Goal: Task Accomplishment & Management: Use online tool/utility

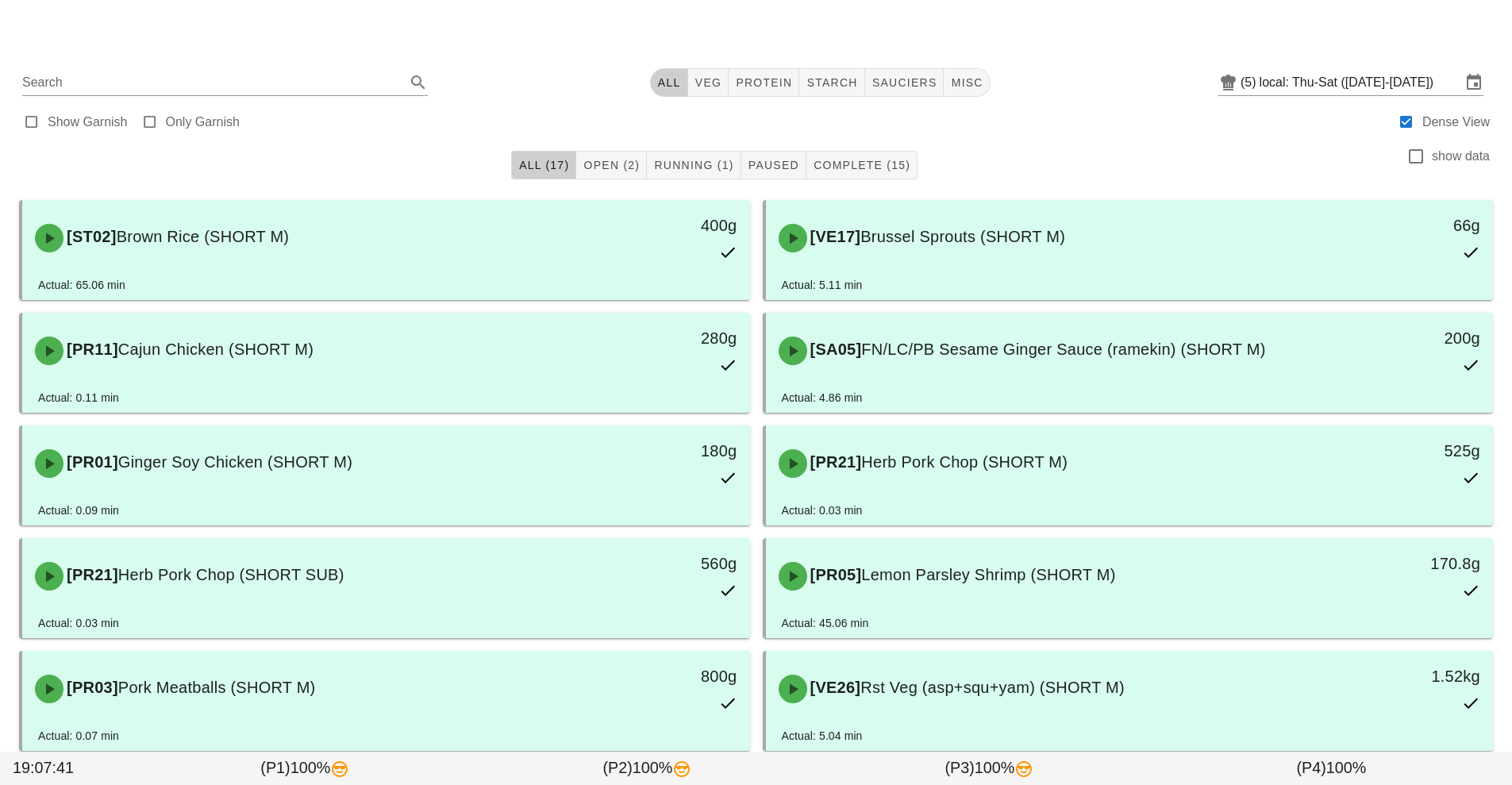
scroll to position [492, 0]
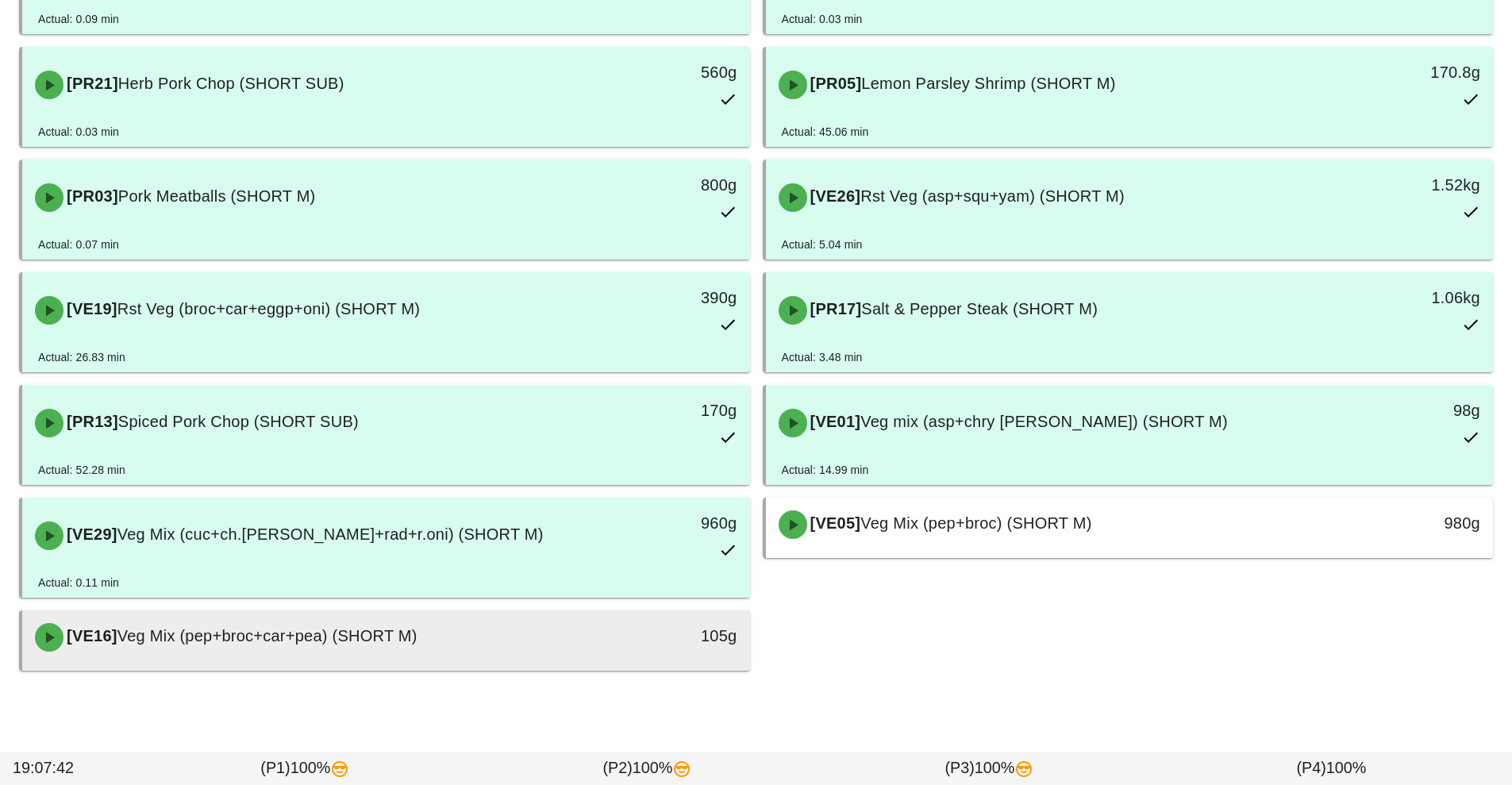
click at [682, 641] on div "105g" at bounding box center [655, 636] width 161 height 26
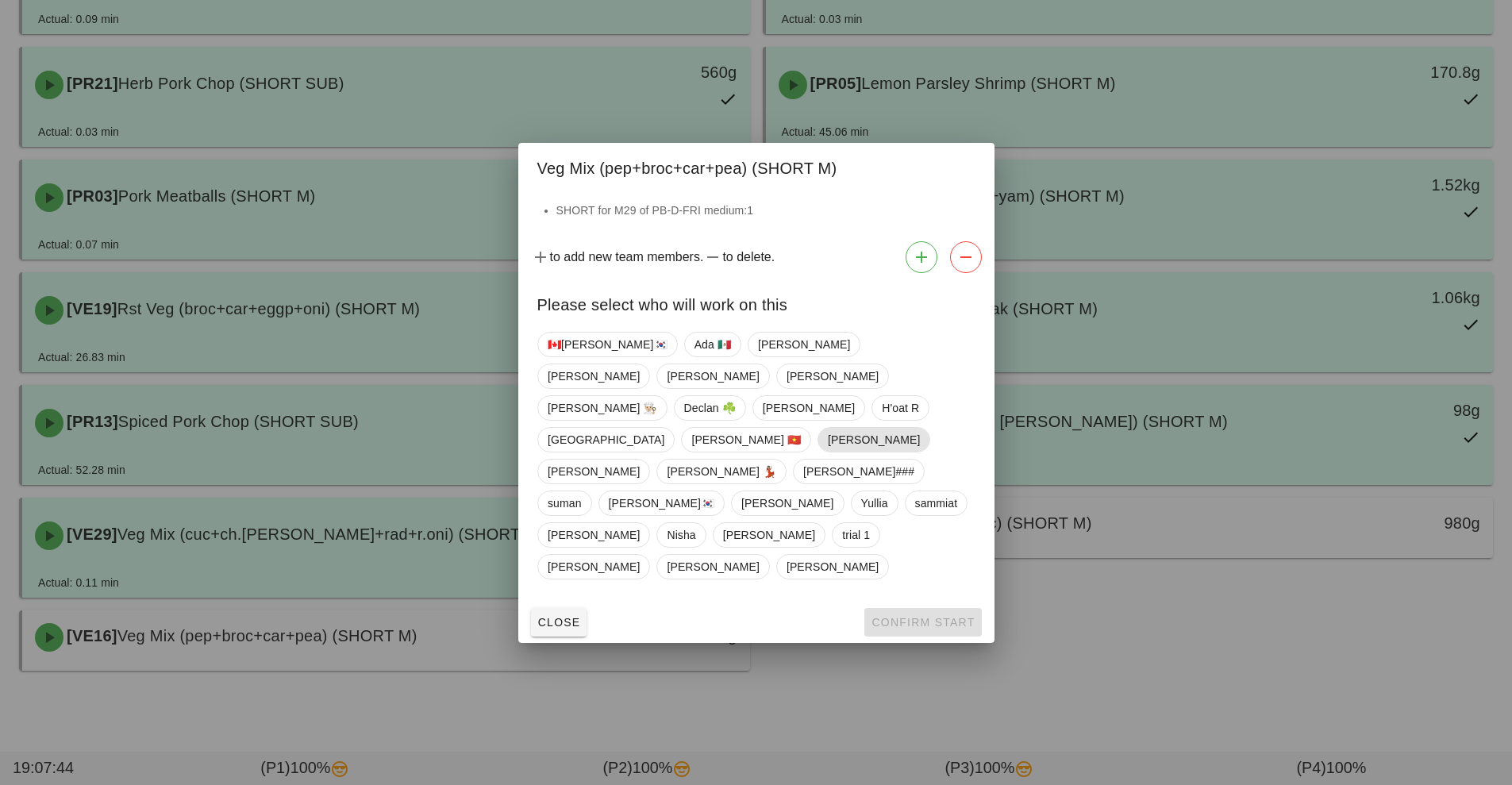
click at [827, 452] on span "[PERSON_NAME]" at bounding box center [873, 440] width 92 height 24
click at [916, 617] on span "Confirm Start" at bounding box center [921, 622] width 104 height 12
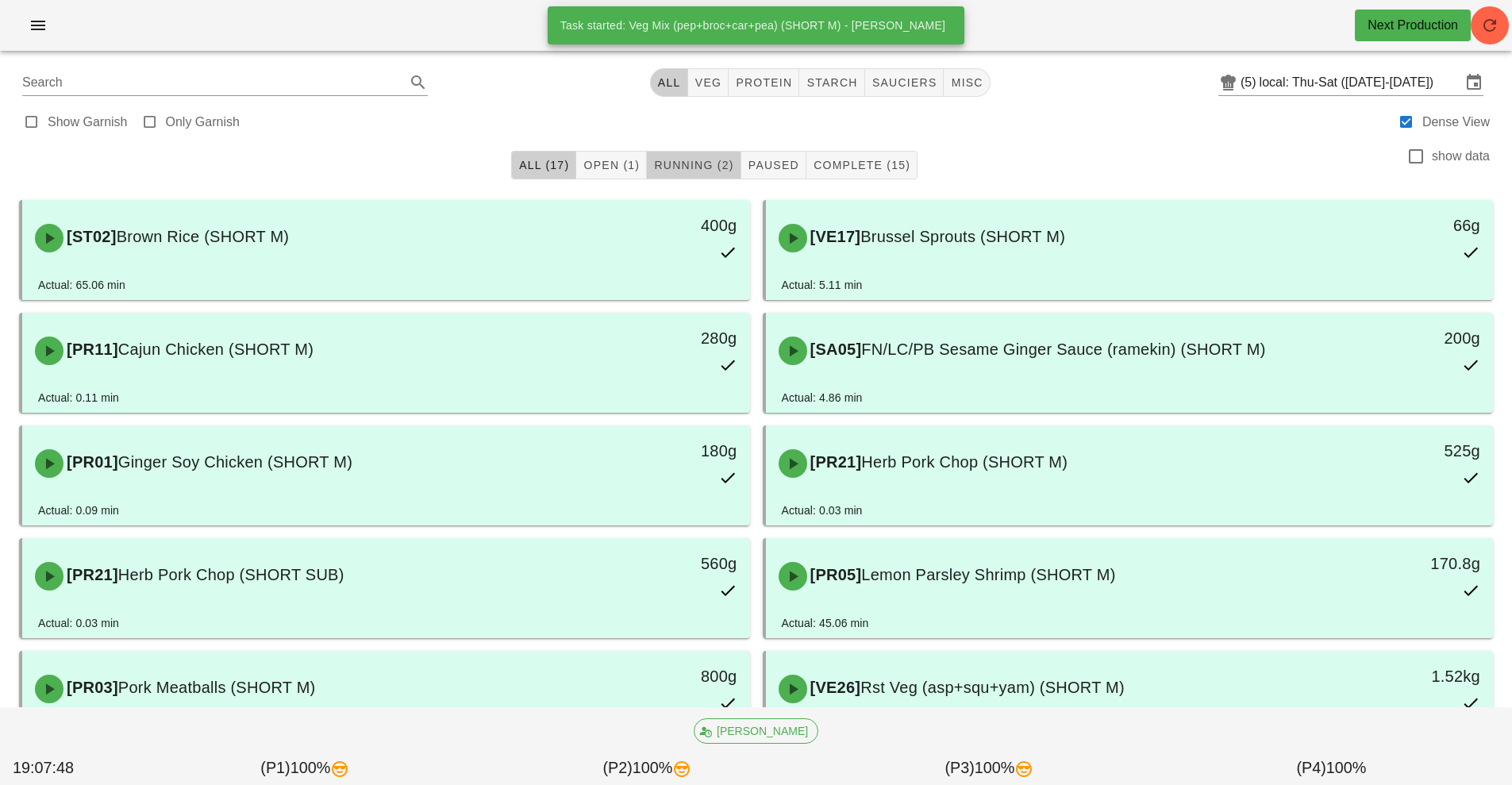
click at [700, 165] on span "Running (2)" at bounding box center [693, 165] width 80 height 12
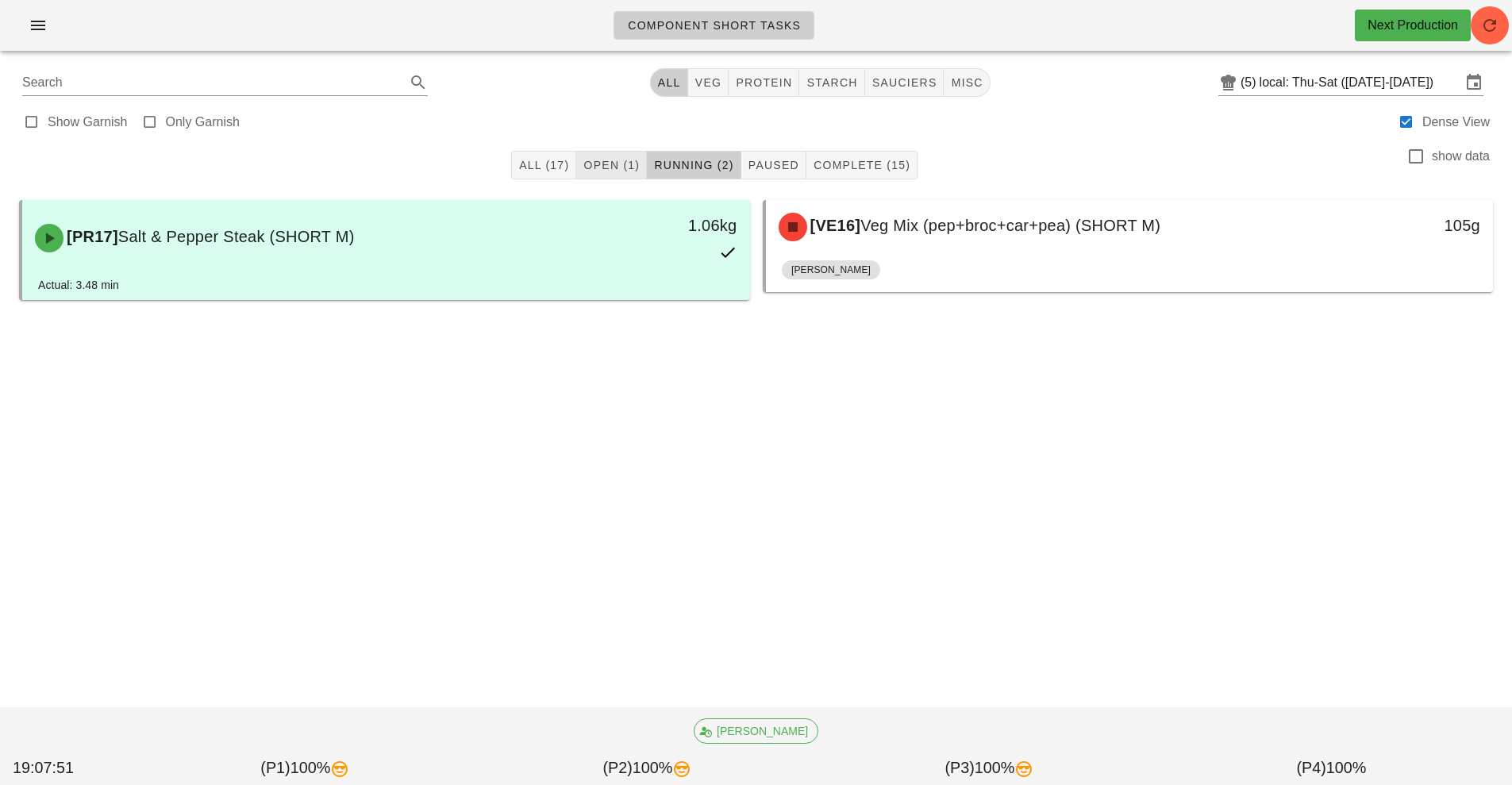
click at [612, 170] on span "Open (1)" at bounding box center [611, 165] width 57 height 12
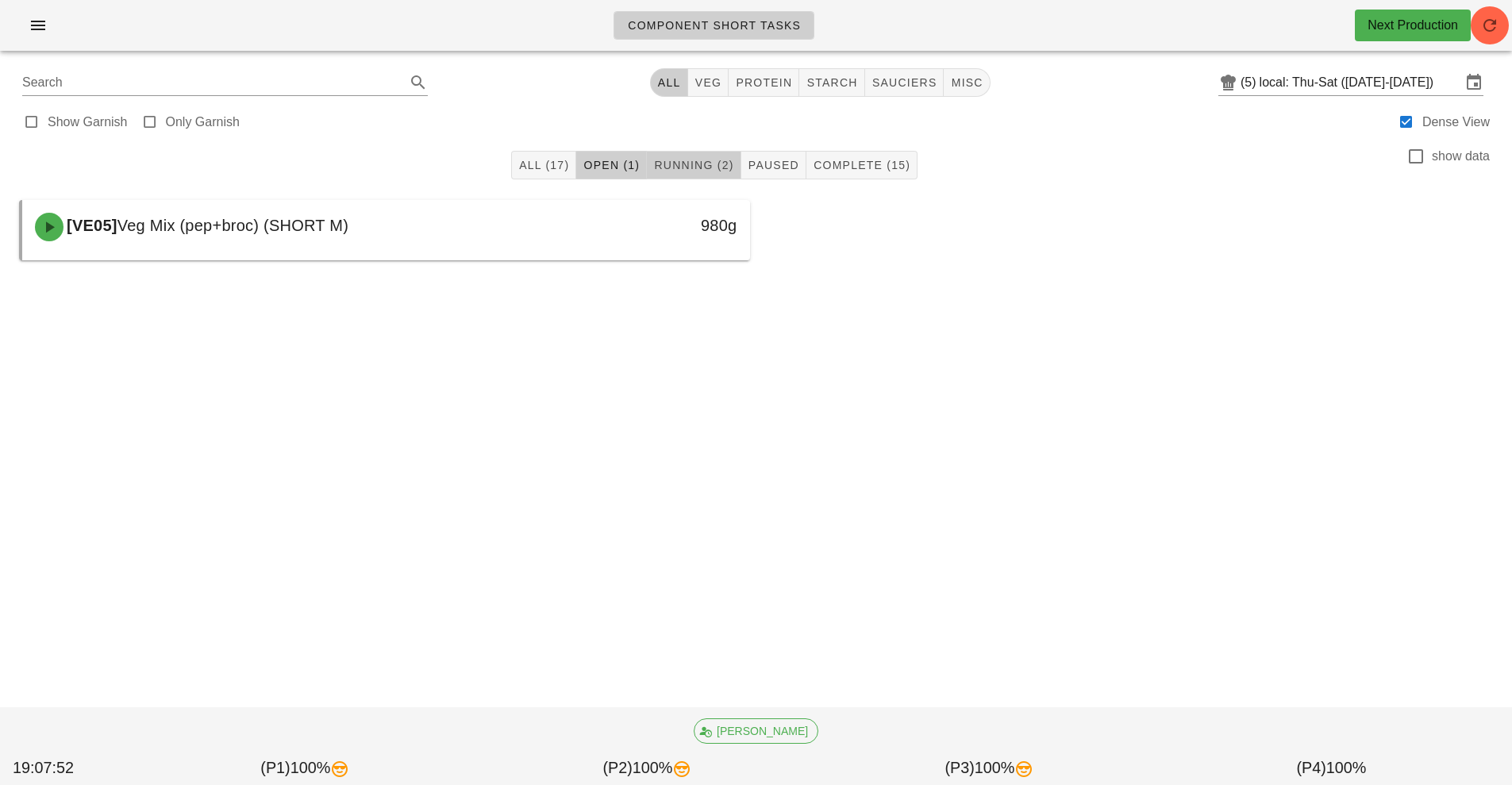
click at [667, 166] on span "Running (2)" at bounding box center [693, 165] width 80 height 12
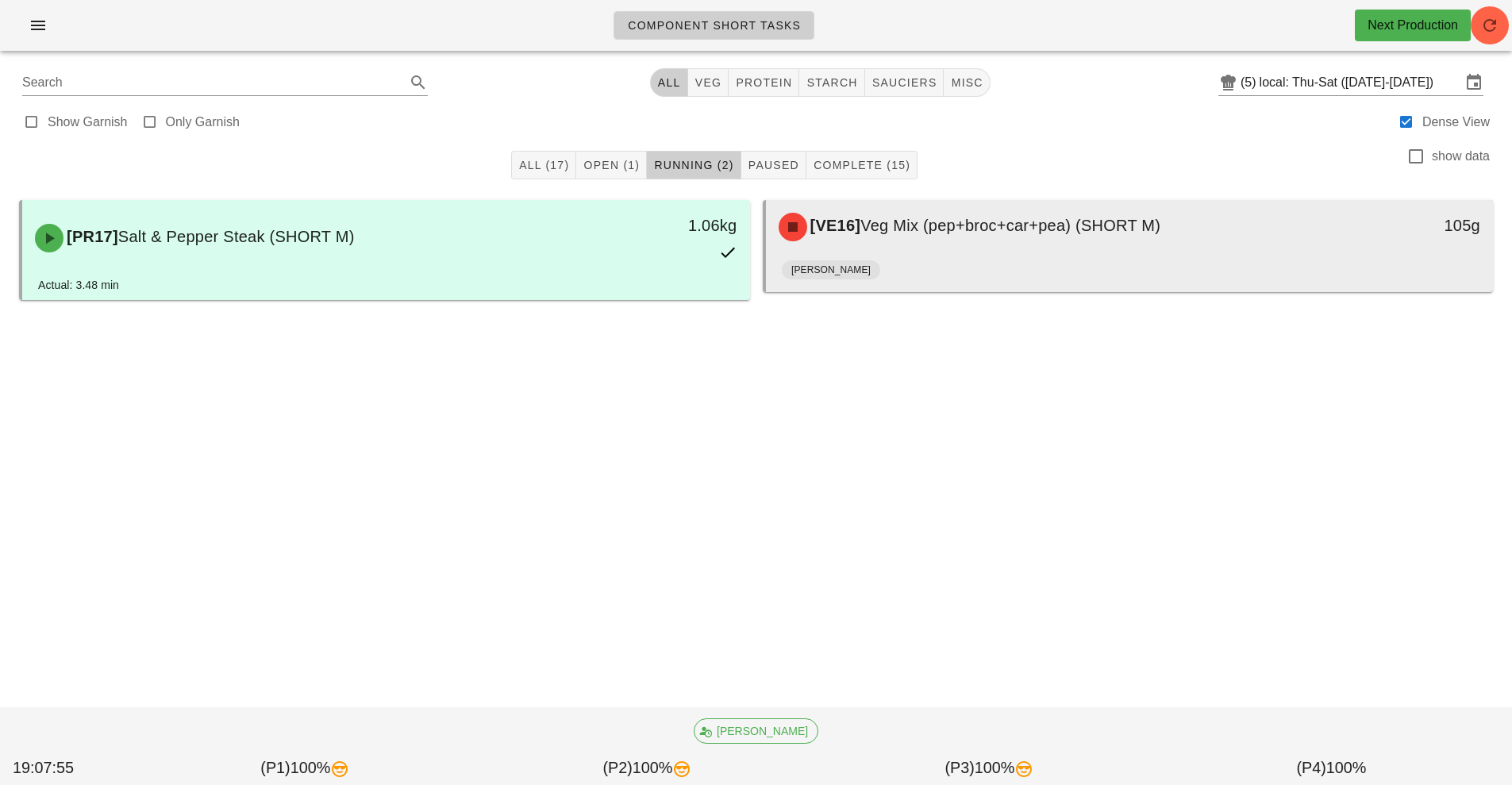
click at [1047, 248] on div "[VE16] Veg Mix (pep+broc+car+pea) (SHORT M)" at bounding box center [1039, 227] width 540 height 48
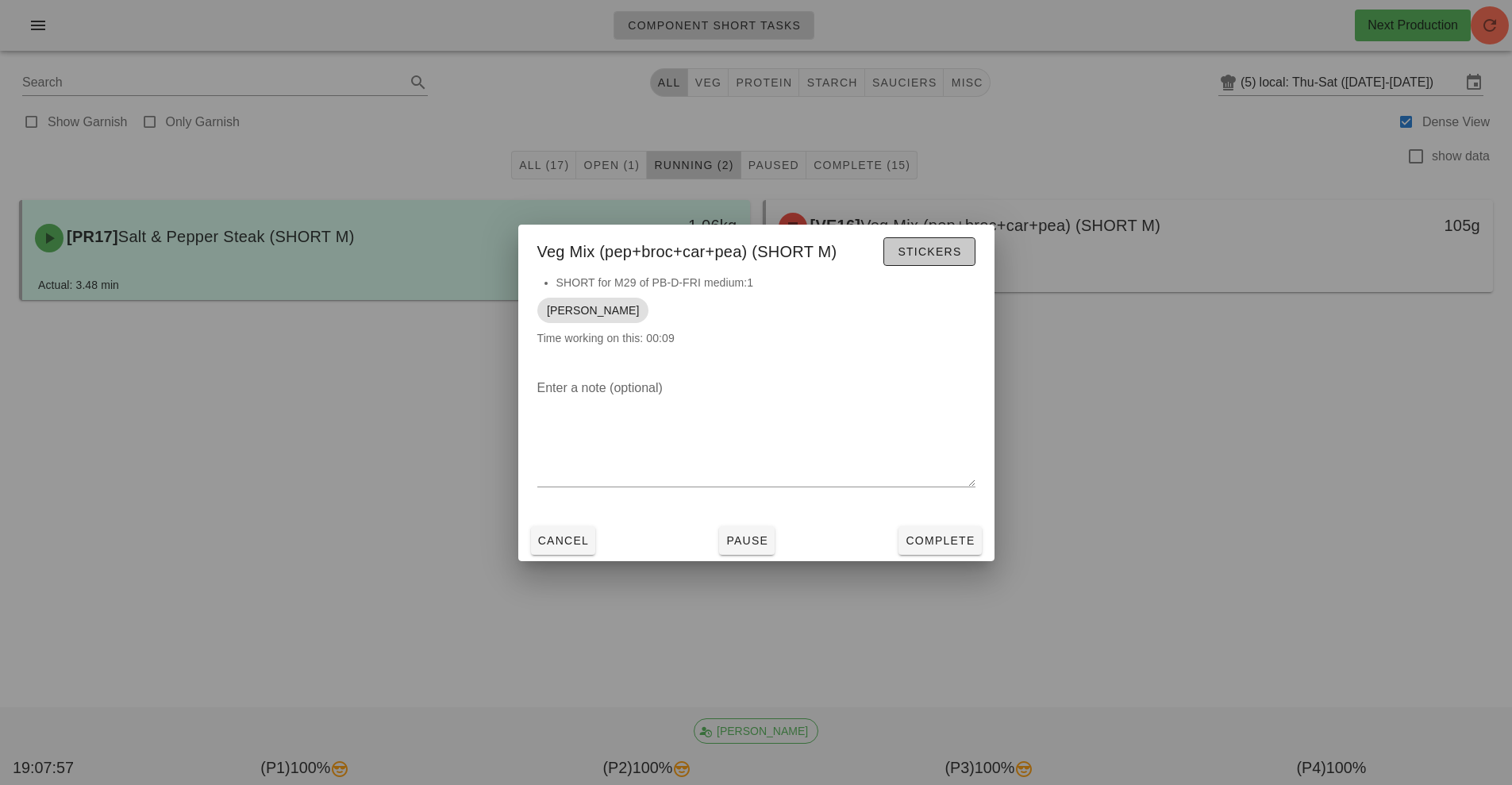
click at [942, 250] on span "Stickers" at bounding box center [929, 251] width 65 height 12
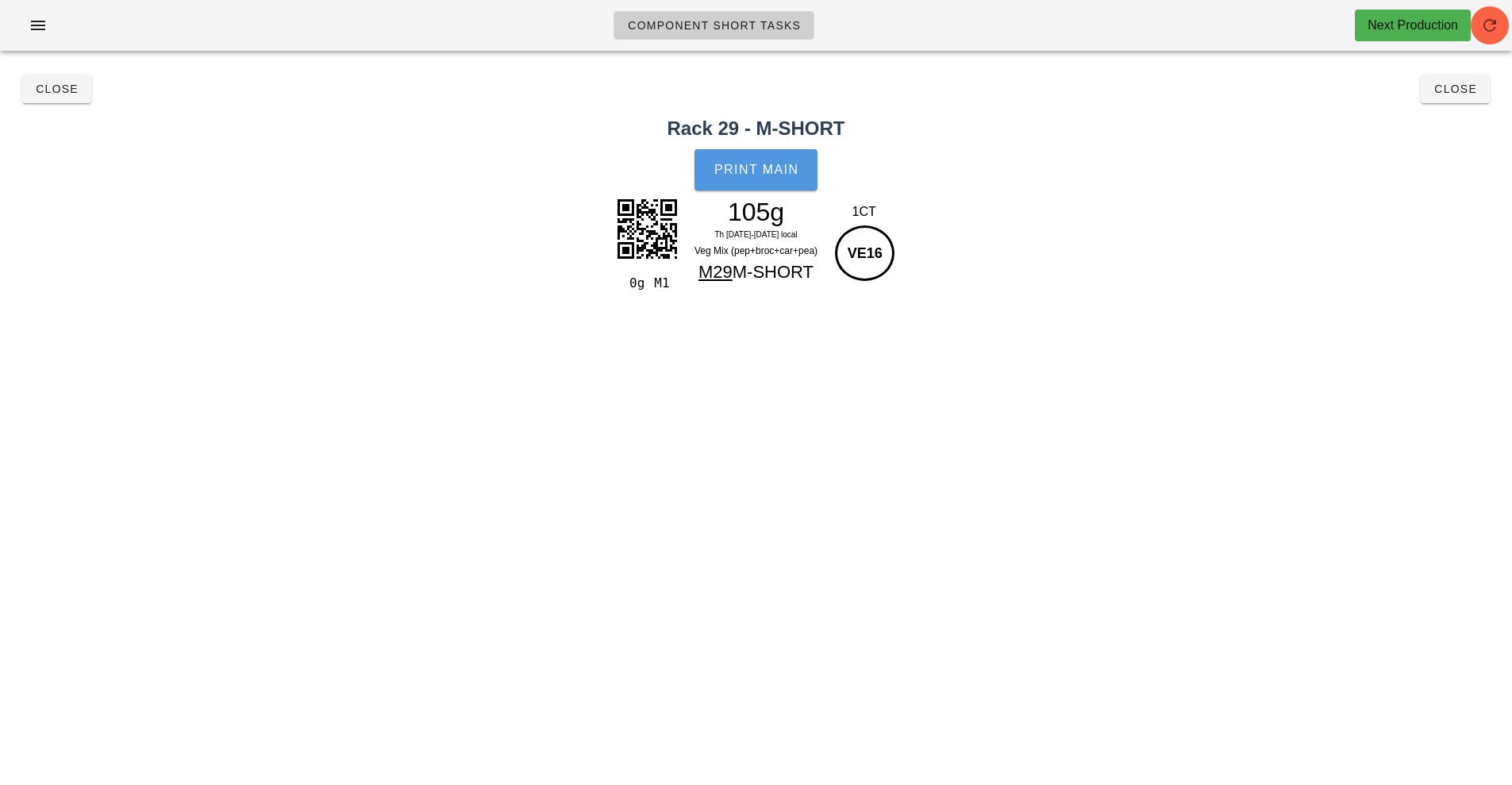
click at [779, 163] on span "Print Main" at bounding box center [756, 169] width 86 height 14
click at [1457, 85] on span "Close" at bounding box center [1455, 88] width 44 height 12
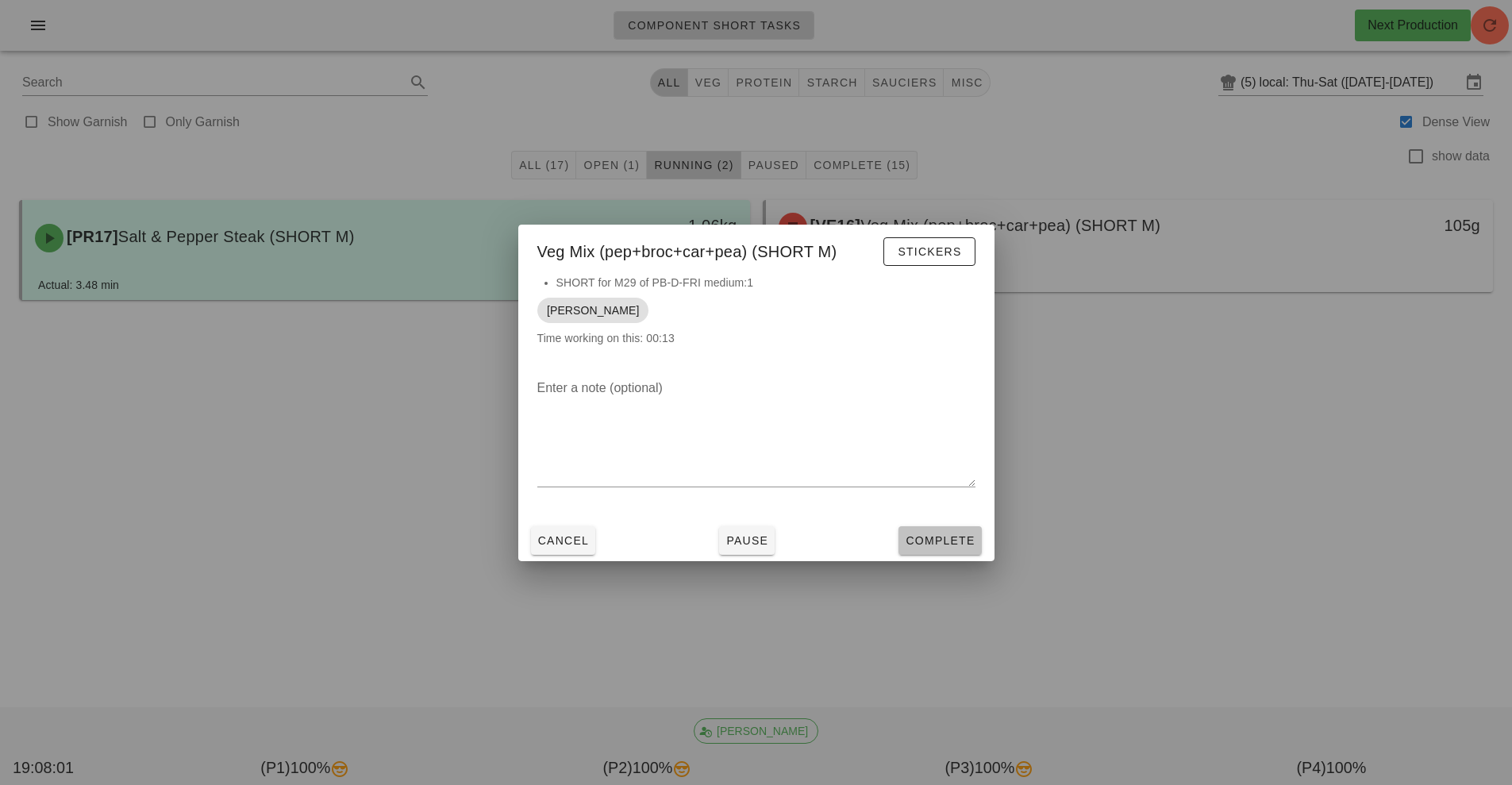
click at [953, 541] on span "Complete" at bounding box center [939, 540] width 69 height 12
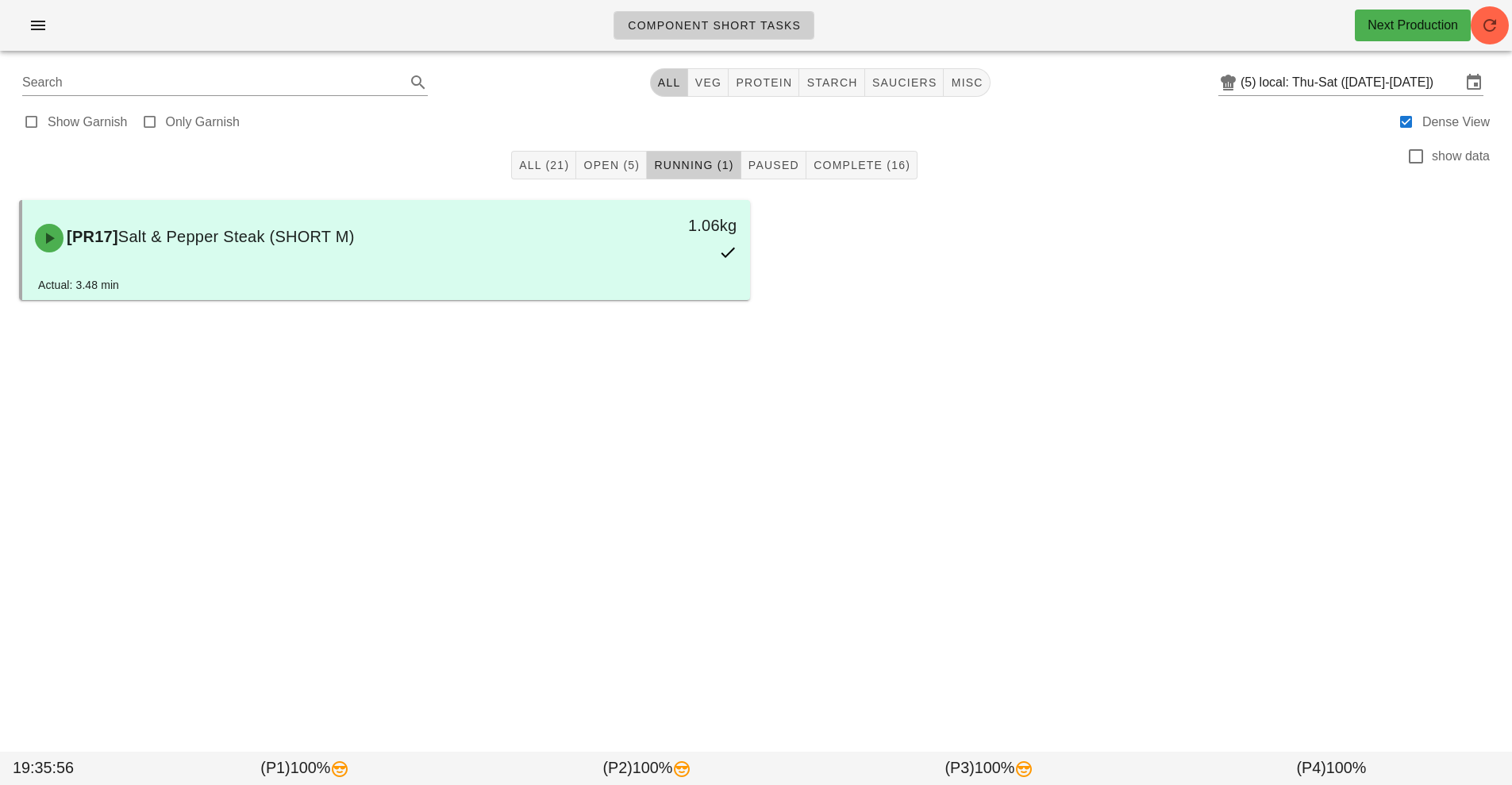
click at [1034, 556] on div "Component Short Tasks Next Production Search All veg protein starch sauciers mi…" at bounding box center [756, 392] width 1512 height 785
click at [621, 137] on div "Show Garnish Only Garnish Dense View" at bounding box center [756, 121] width 1493 height 38
click at [597, 173] on button "Open (5)" at bounding box center [611, 166] width 70 height 29
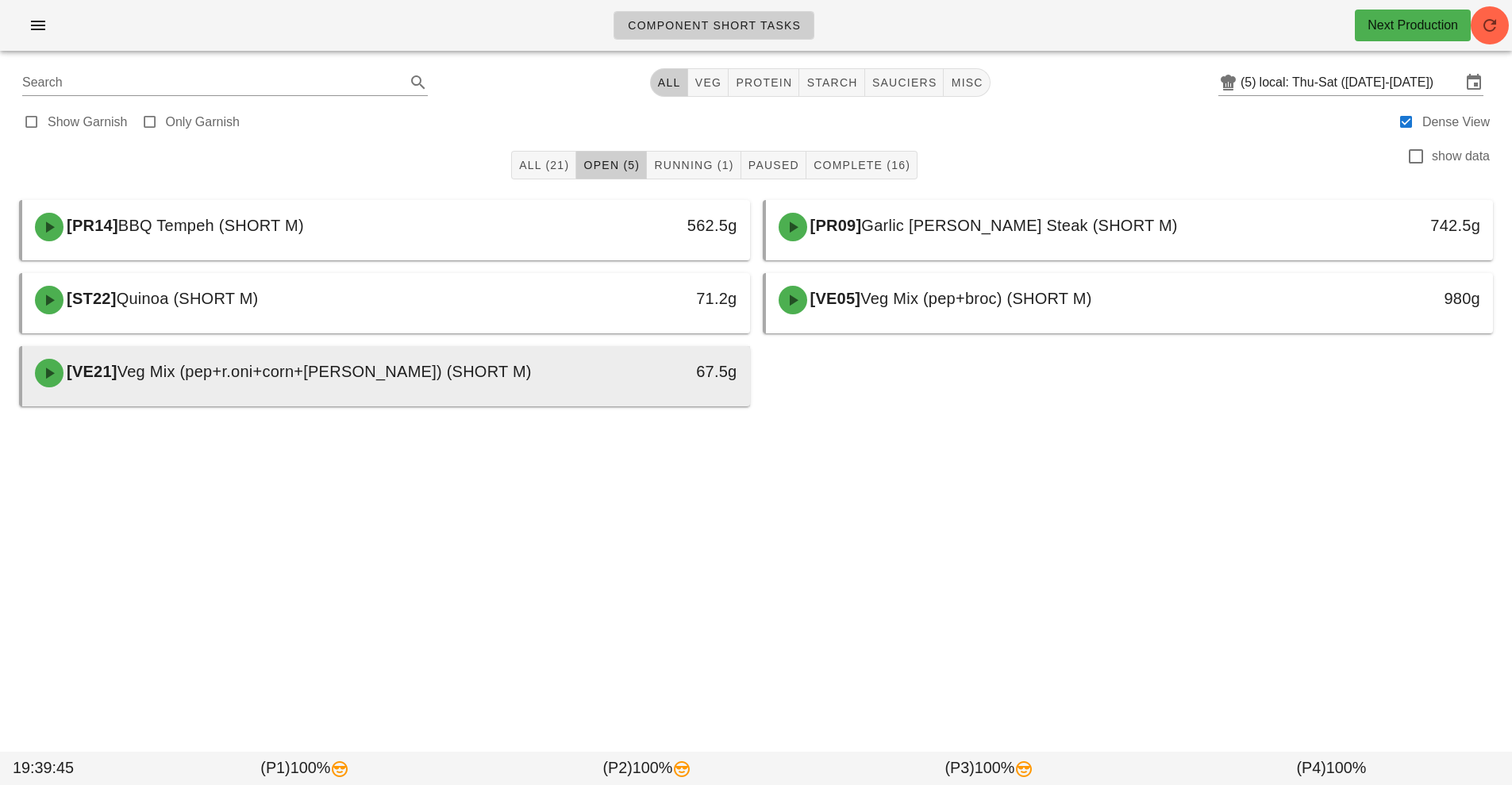
click at [645, 380] on div "67.5g" at bounding box center [655, 371] width 161 height 26
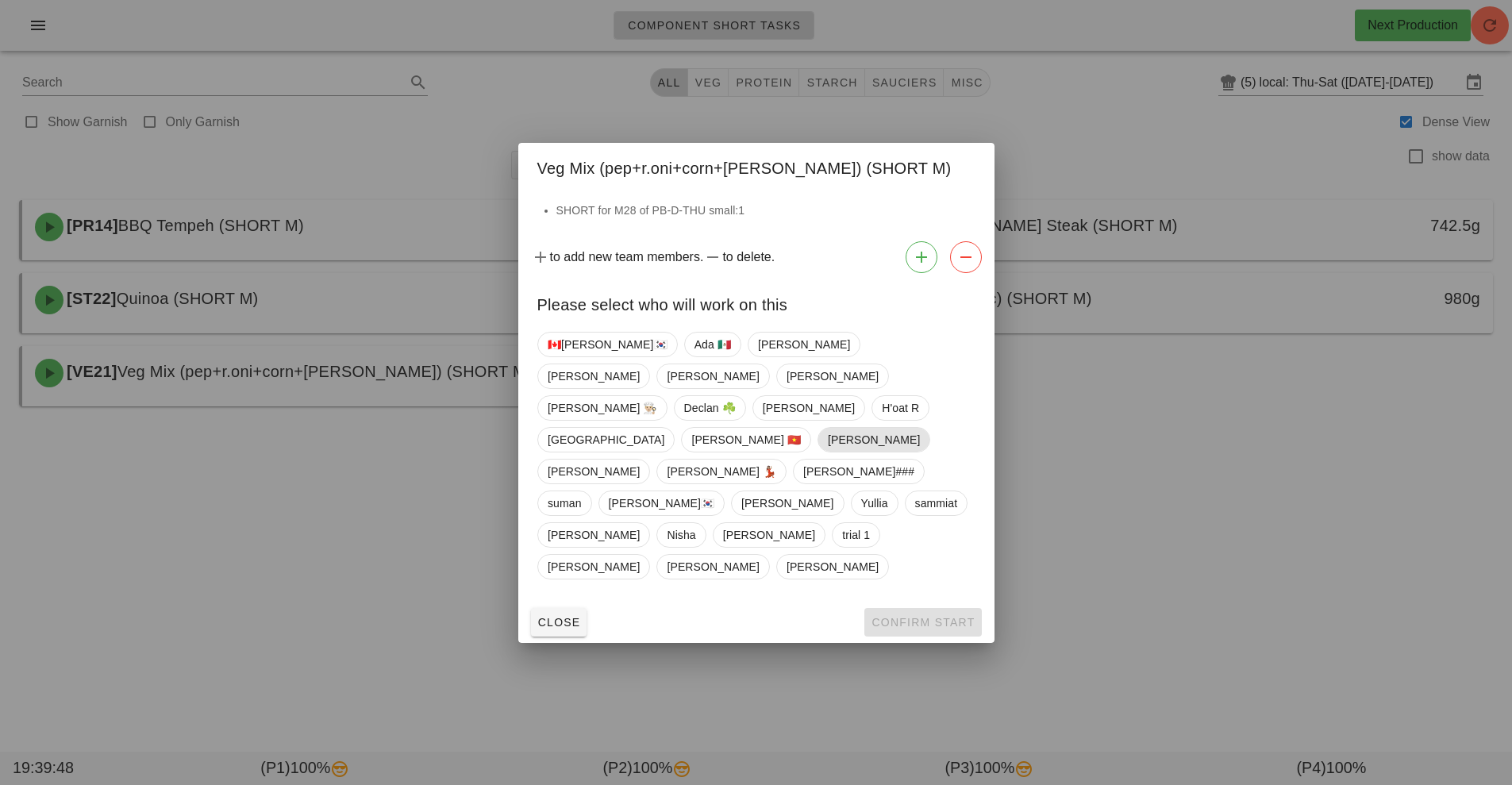
click at [827, 452] on span "[PERSON_NAME]" at bounding box center [873, 440] width 92 height 24
click at [908, 608] on button "Confirm Start" at bounding box center [922, 622] width 117 height 29
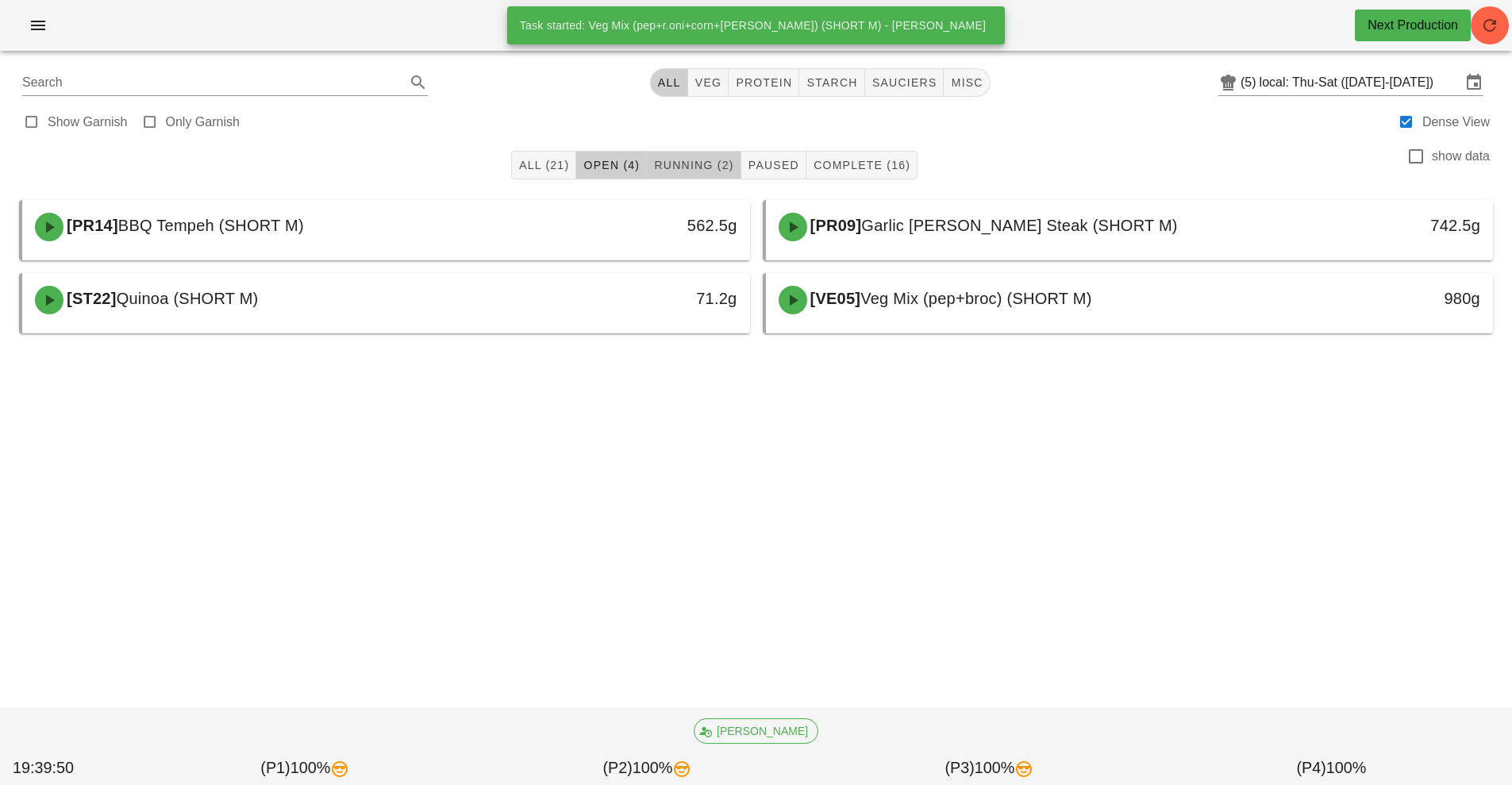
click at [708, 170] on span "Running (2)" at bounding box center [693, 165] width 80 height 12
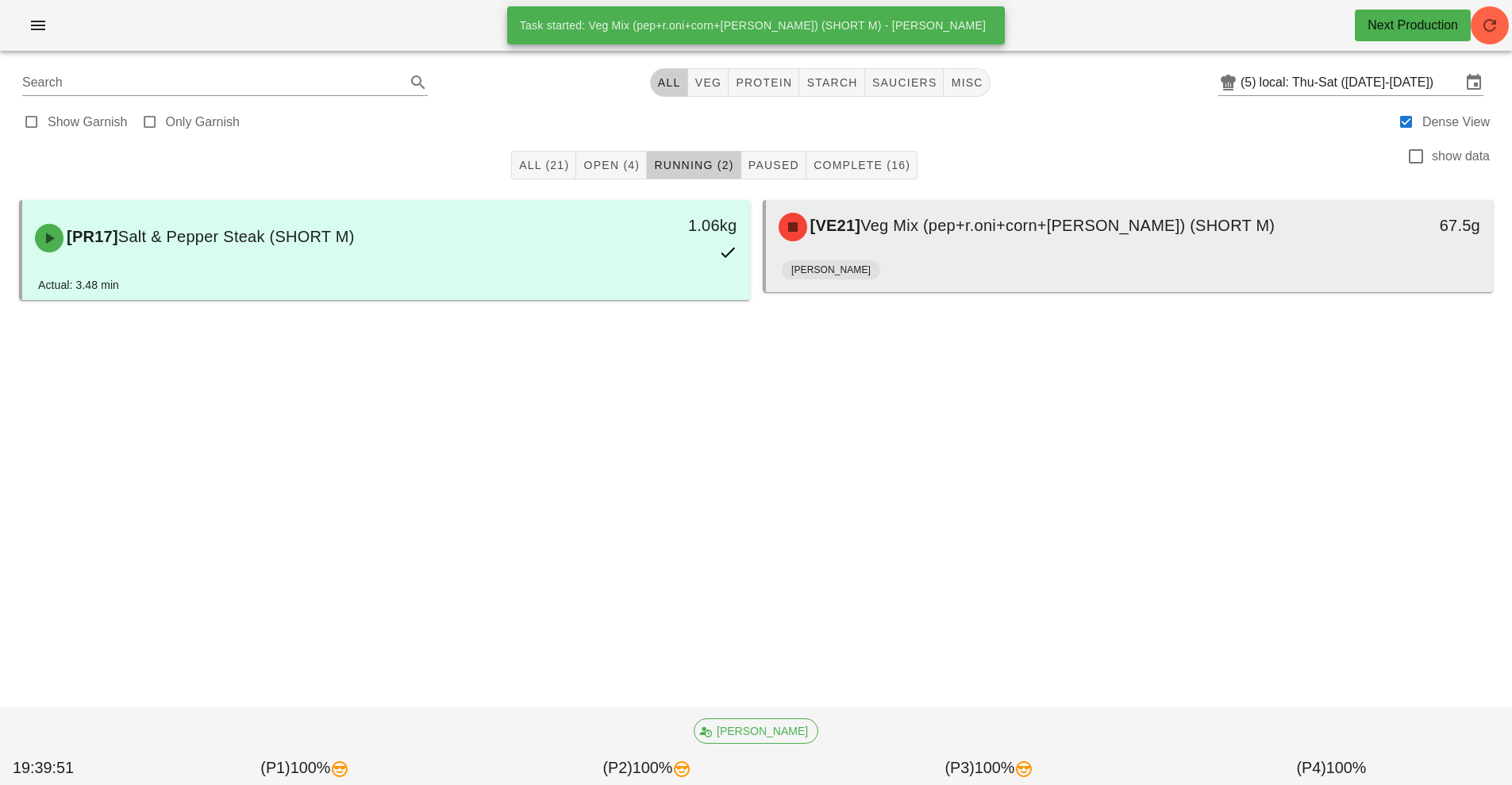
click at [851, 285] on div "[PERSON_NAME]" at bounding box center [1130, 273] width 696 height 38
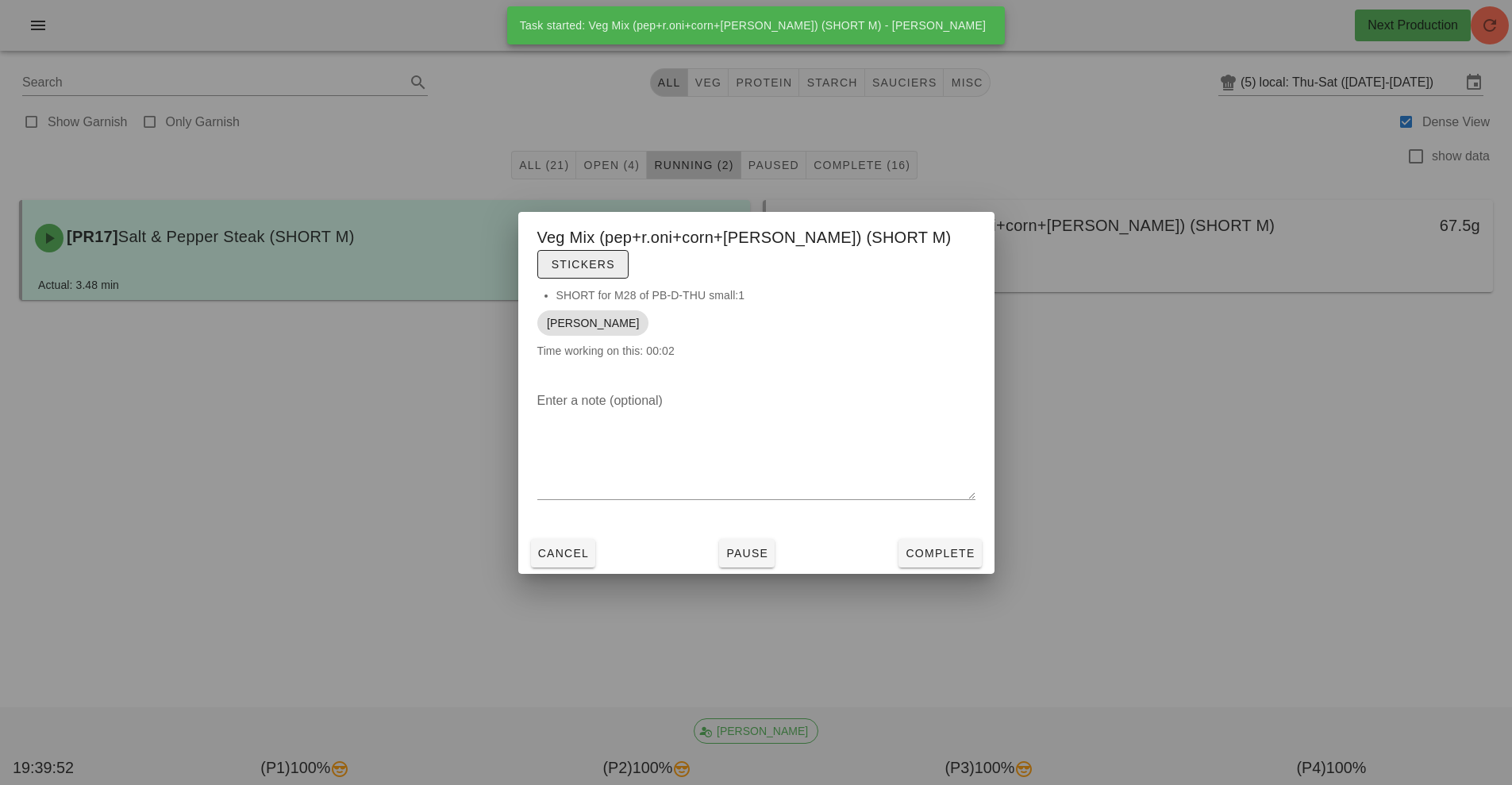
click at [629, 261] on button "Stickers" at bounding box center [583, 265] width 91 height 29
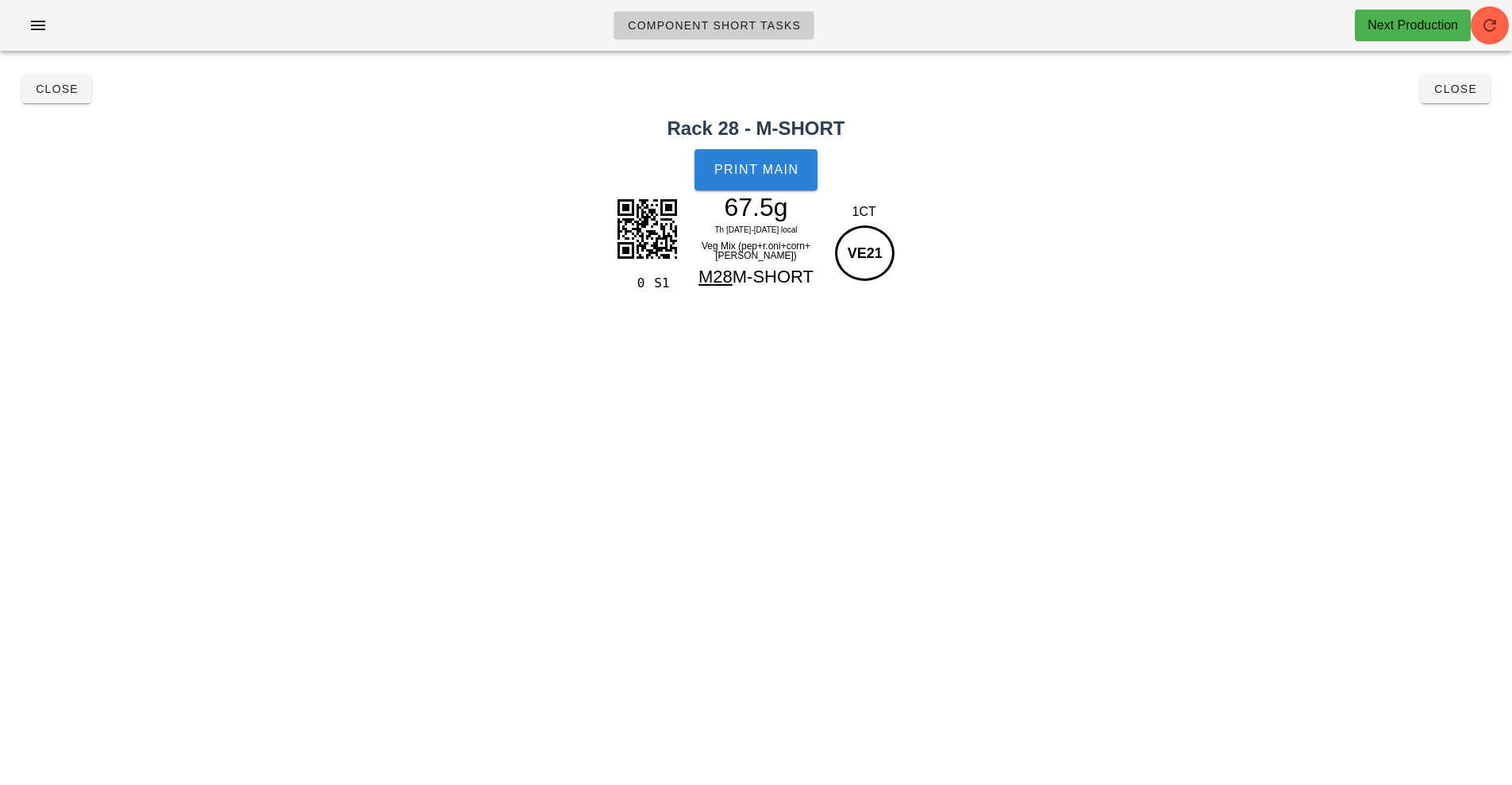
click at [753, 166] on span "Print Main" at bounding box center [756, 169] width 86 height 14
click at [1451, 101] on button "Close" at bounding box center [1455, 88] width 69 height 29
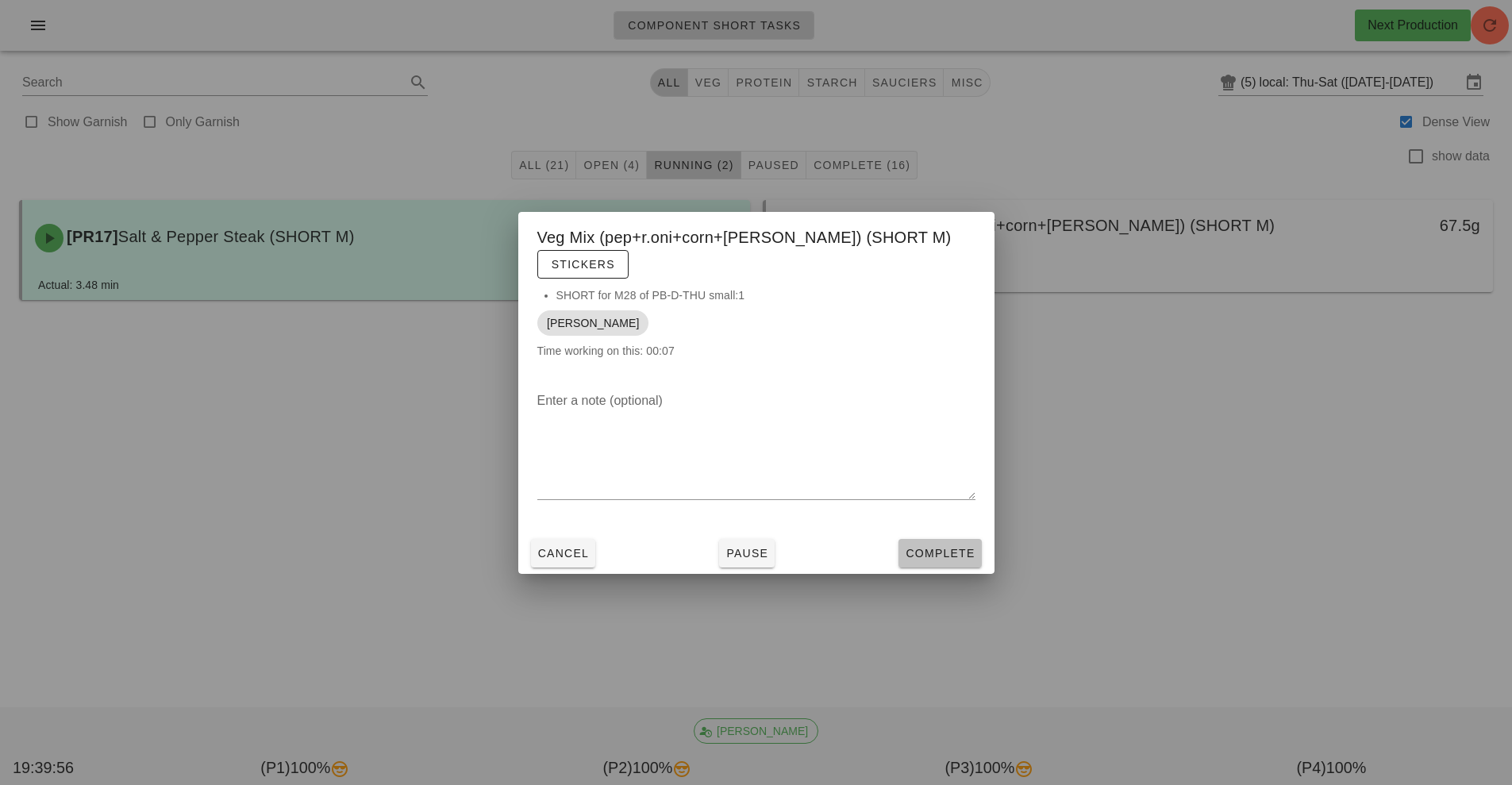
click at [944, 547] on span "Complete" at bounding box center [939, 553] width 69 height 12
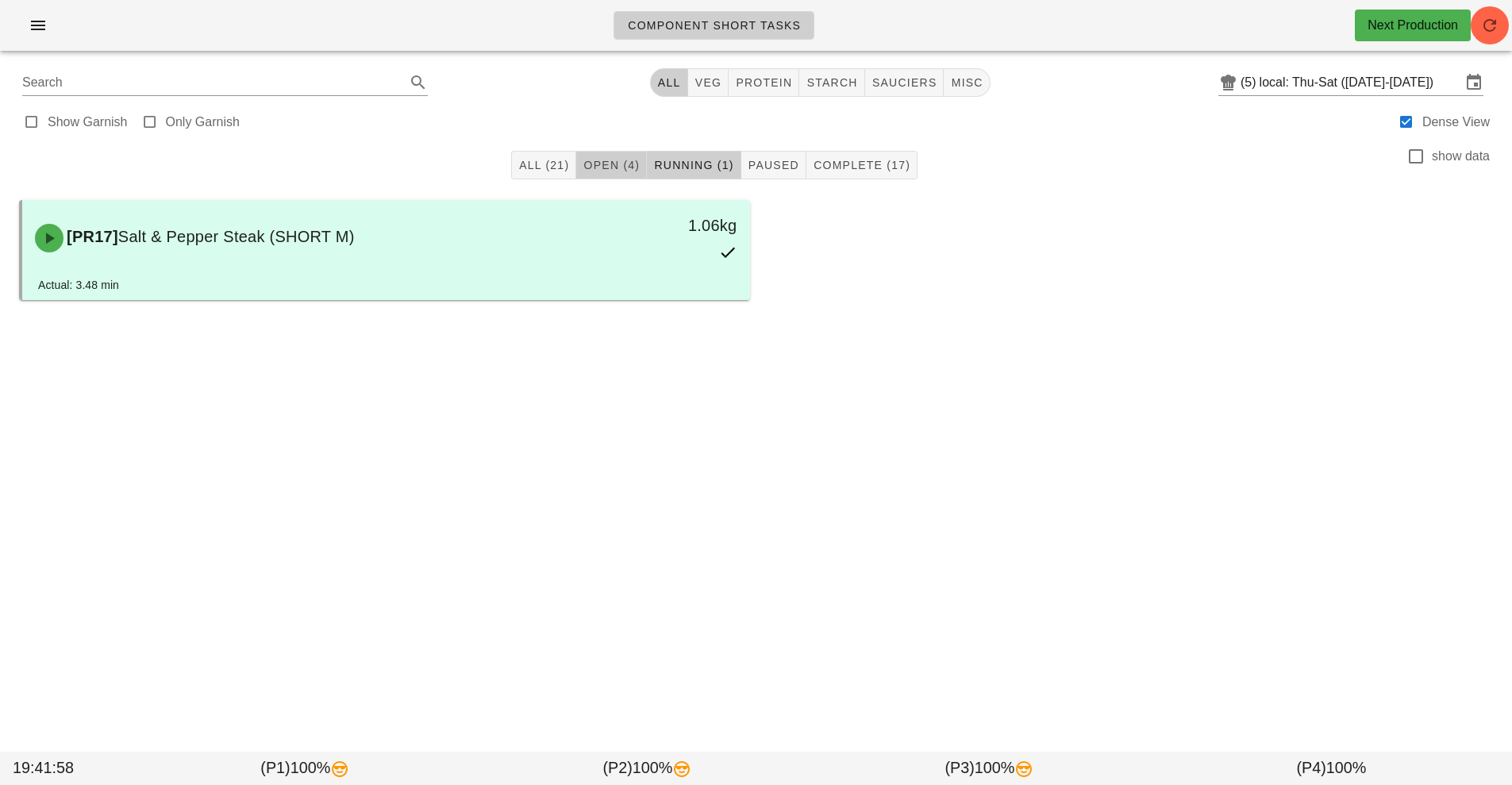
click at [627, 177] on button "Open (4)" at bounding box center [611, 166] width 70 height 29
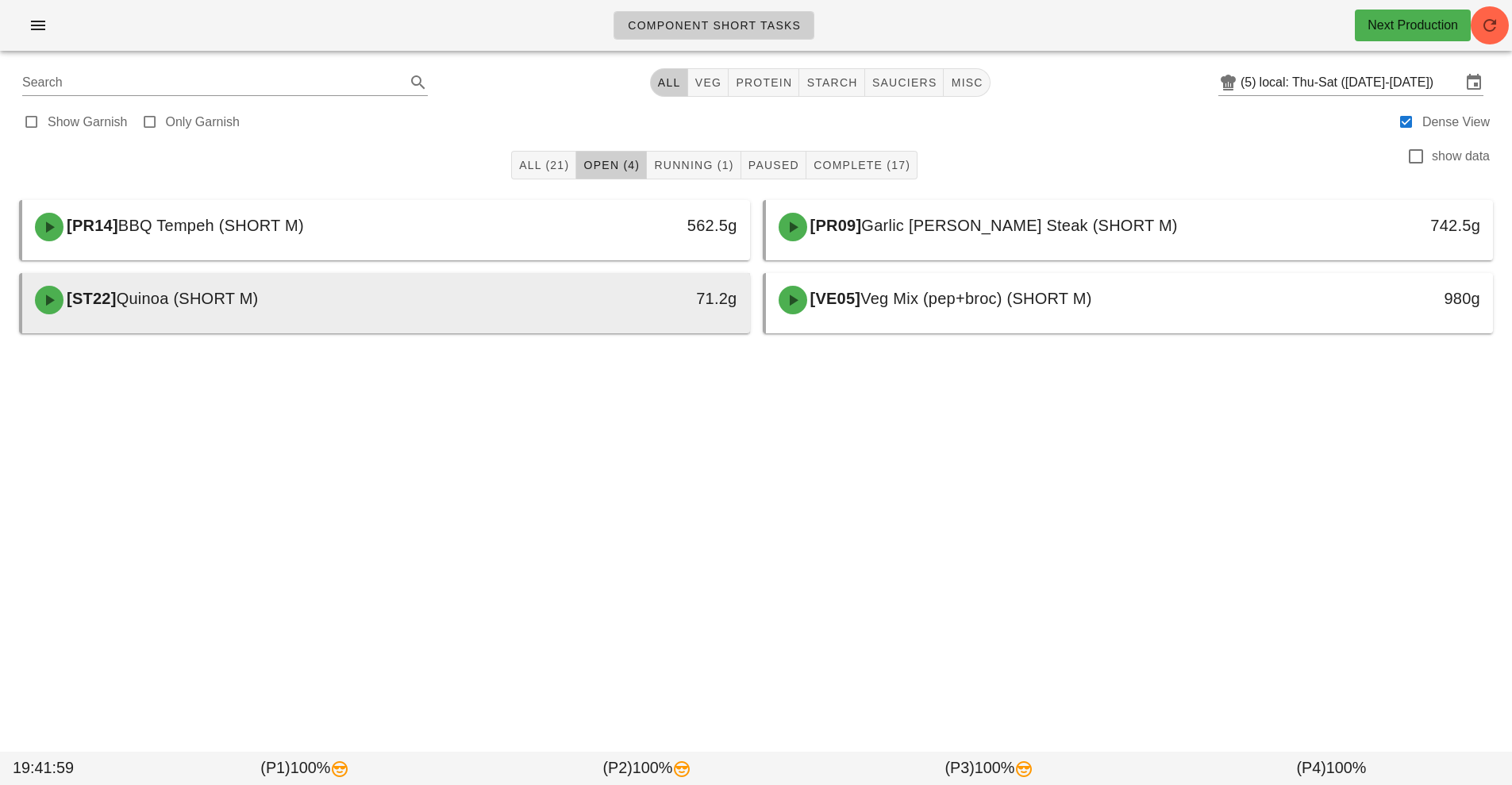
click at [549, 320] on div "[ST22] Quinoa (SHORT M)" at bounding box center [296, 300] width 540 height 48
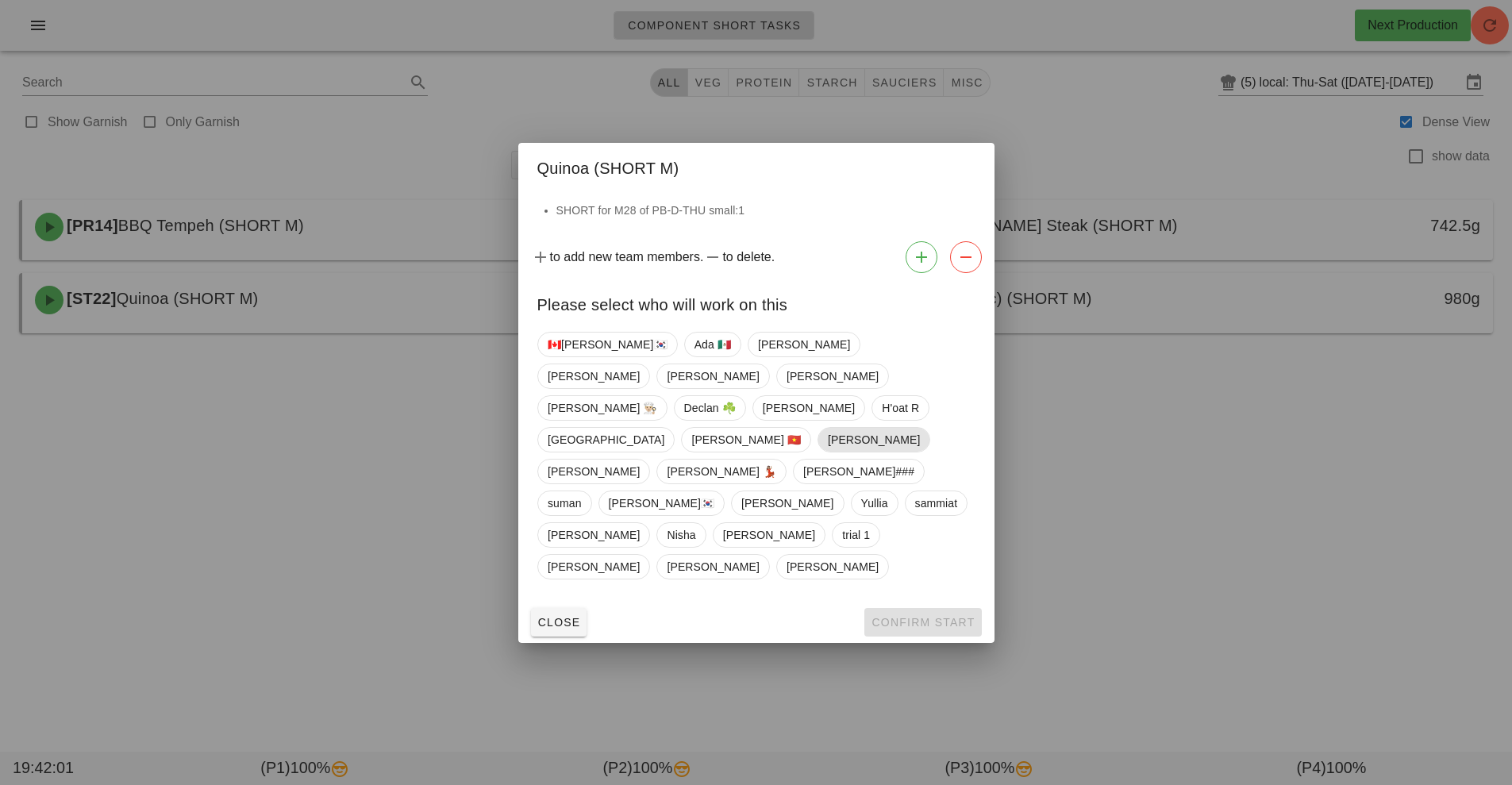
click at [827, 452] on span "[PERSON_NAME]" at bounding box center [873, 440] width 92 height 24
click at [936, 608] on button "Confirm Start" at bounding box center [922, 622] width 117 height 29
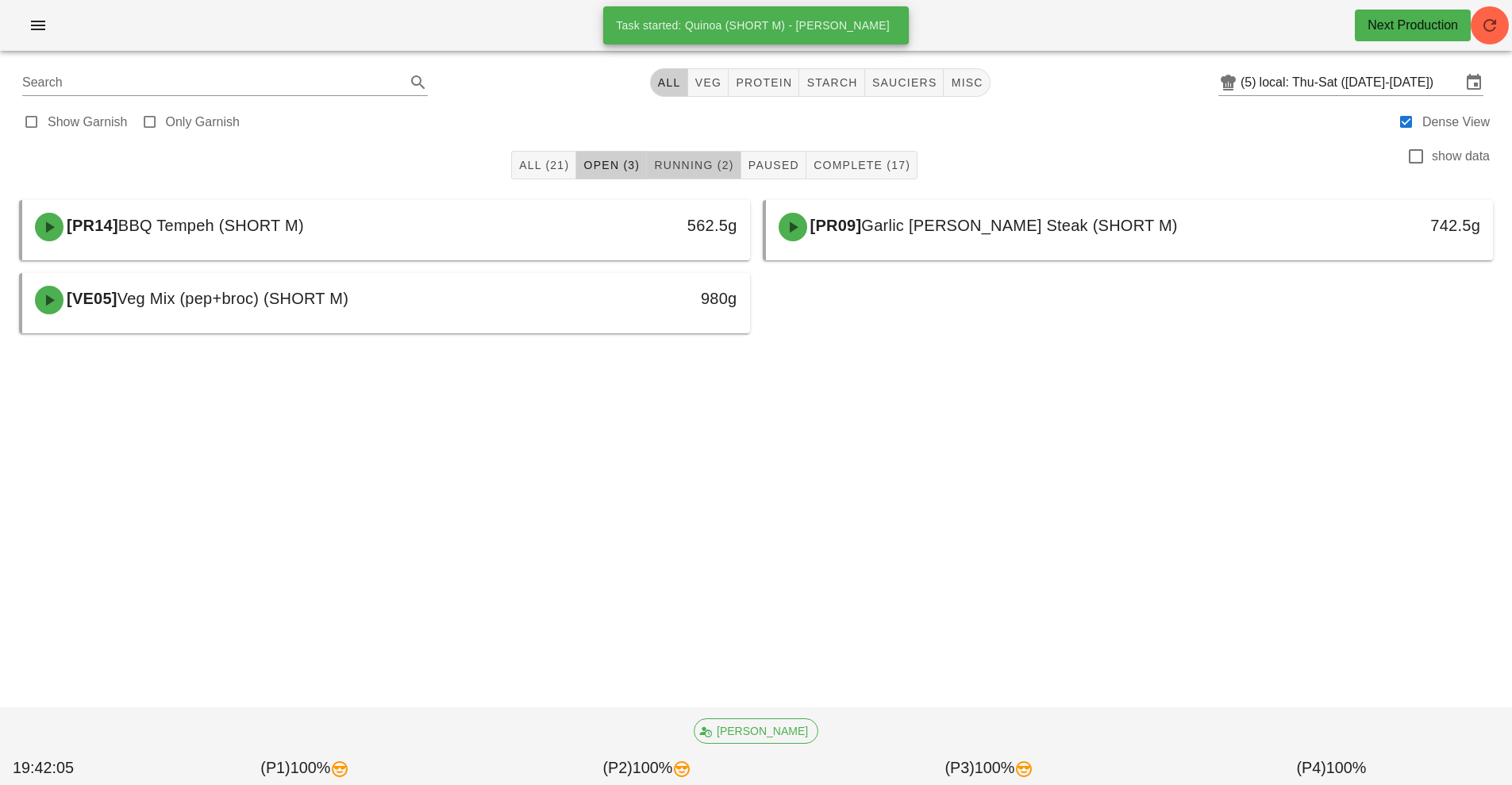
click at [684, 166] on span "Running (2)" at bounding box center [693, 165] width 80 height 12
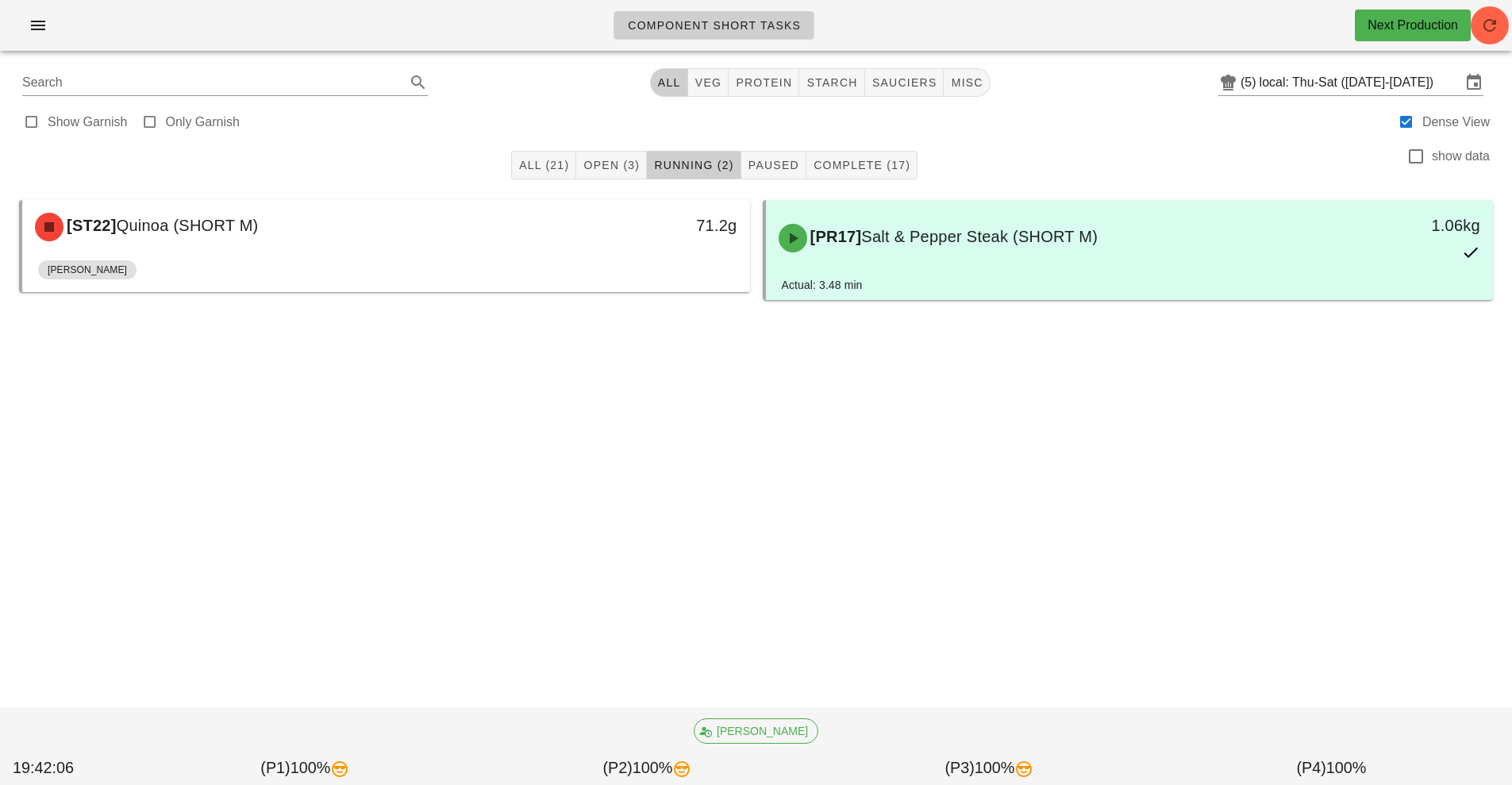
click at [643, 245] on div "71.2g" at bounding box center [655, 227] width 180 height 48
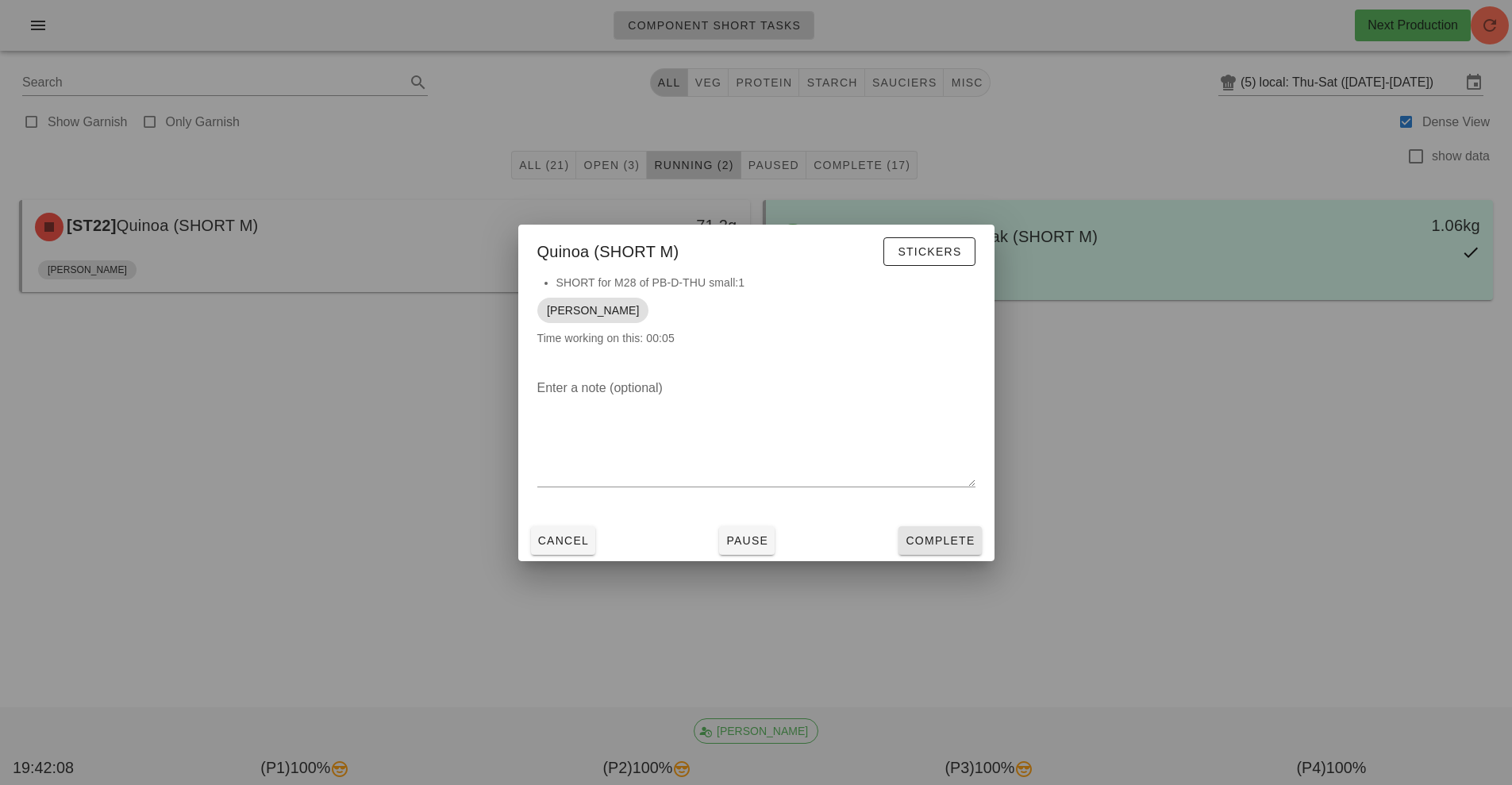
click at [947, 529] on button "Complete" at bounding box center [940, 540] width 83 height 29
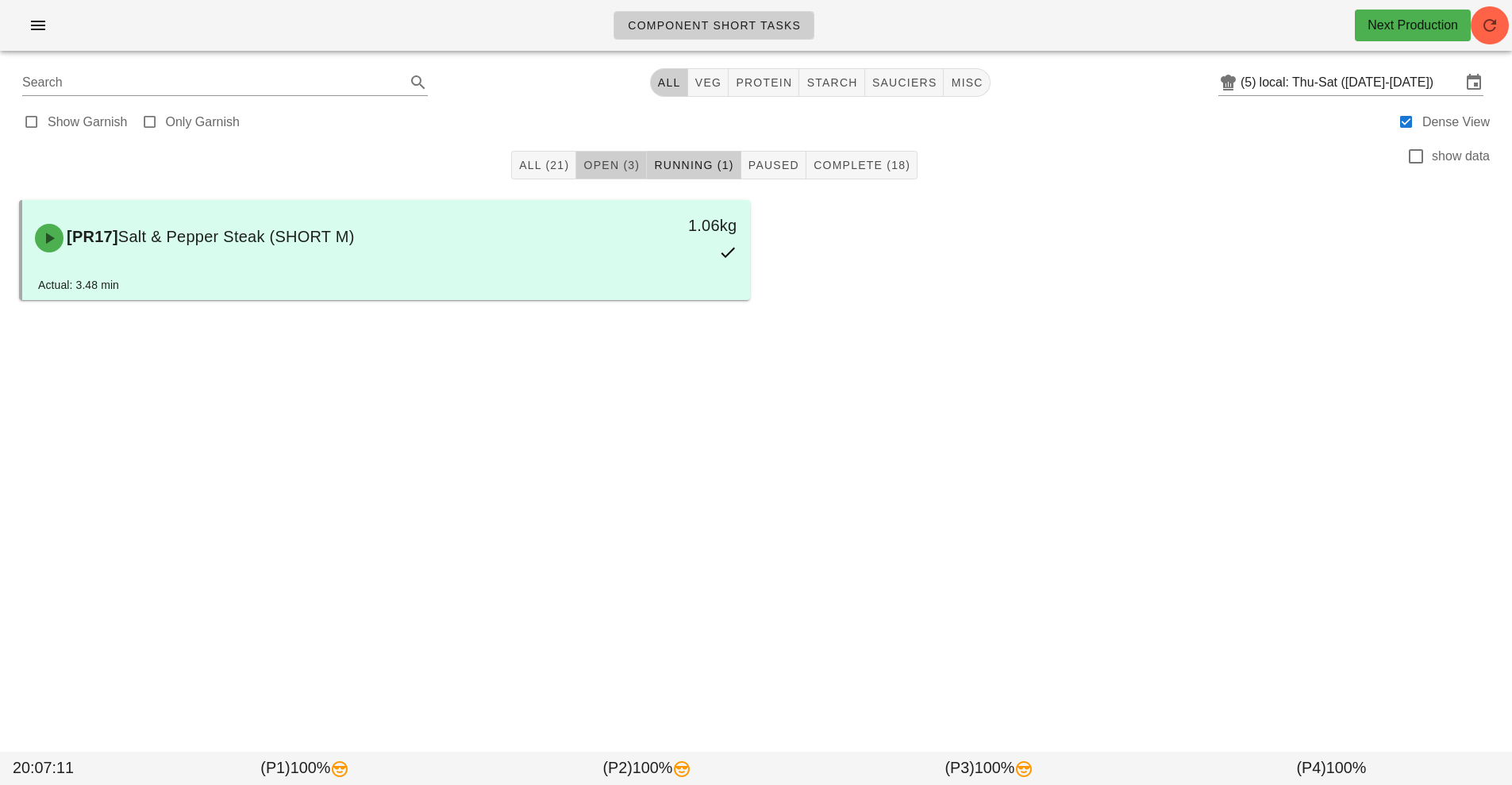
click at [611, 173] on button "Open (3)" at bounding box center [611, 166] width 70 height 29
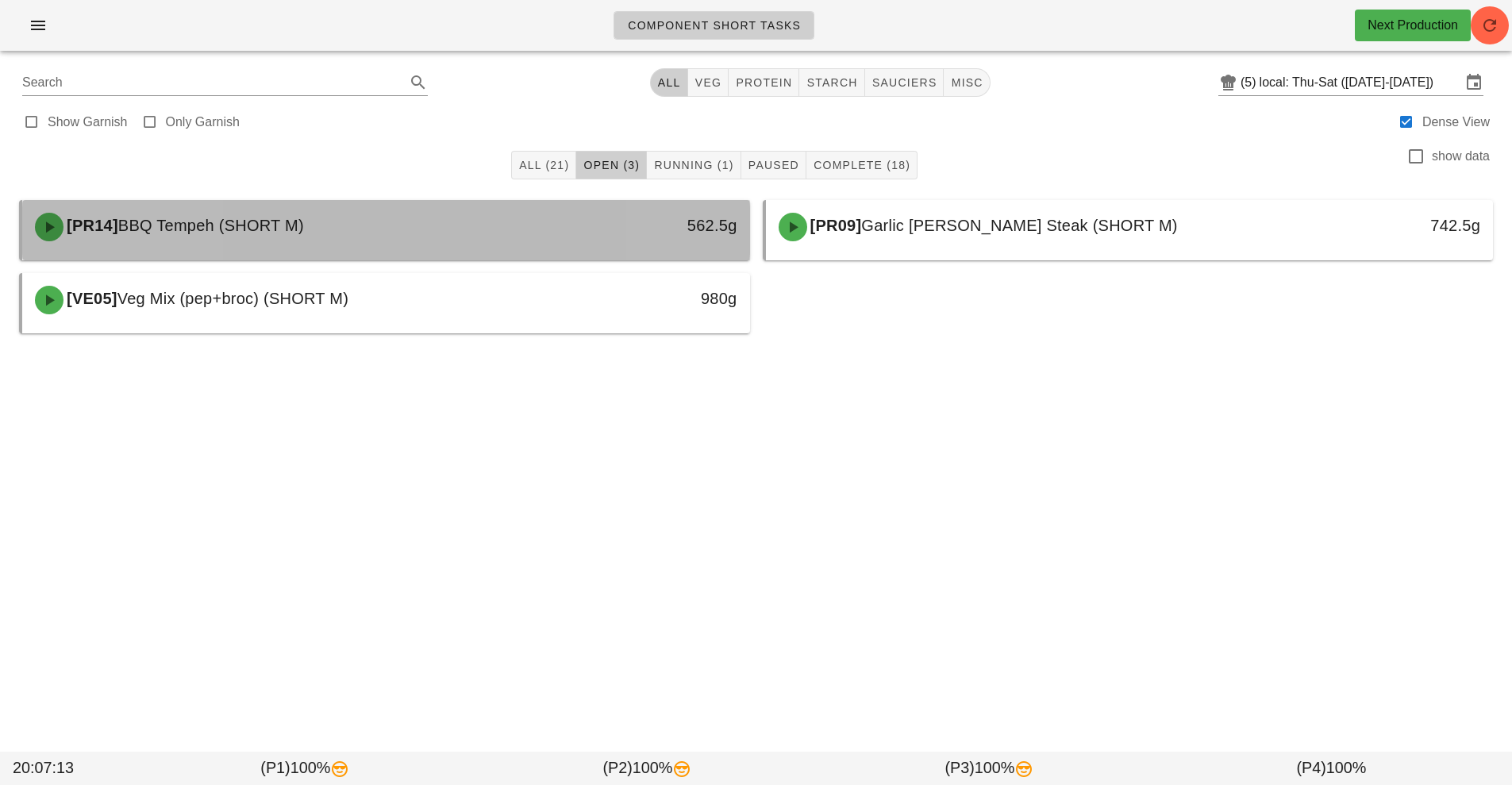
click at [577, 237] on div "562.5g" at bounding box center [655, 226] width 161 height 26
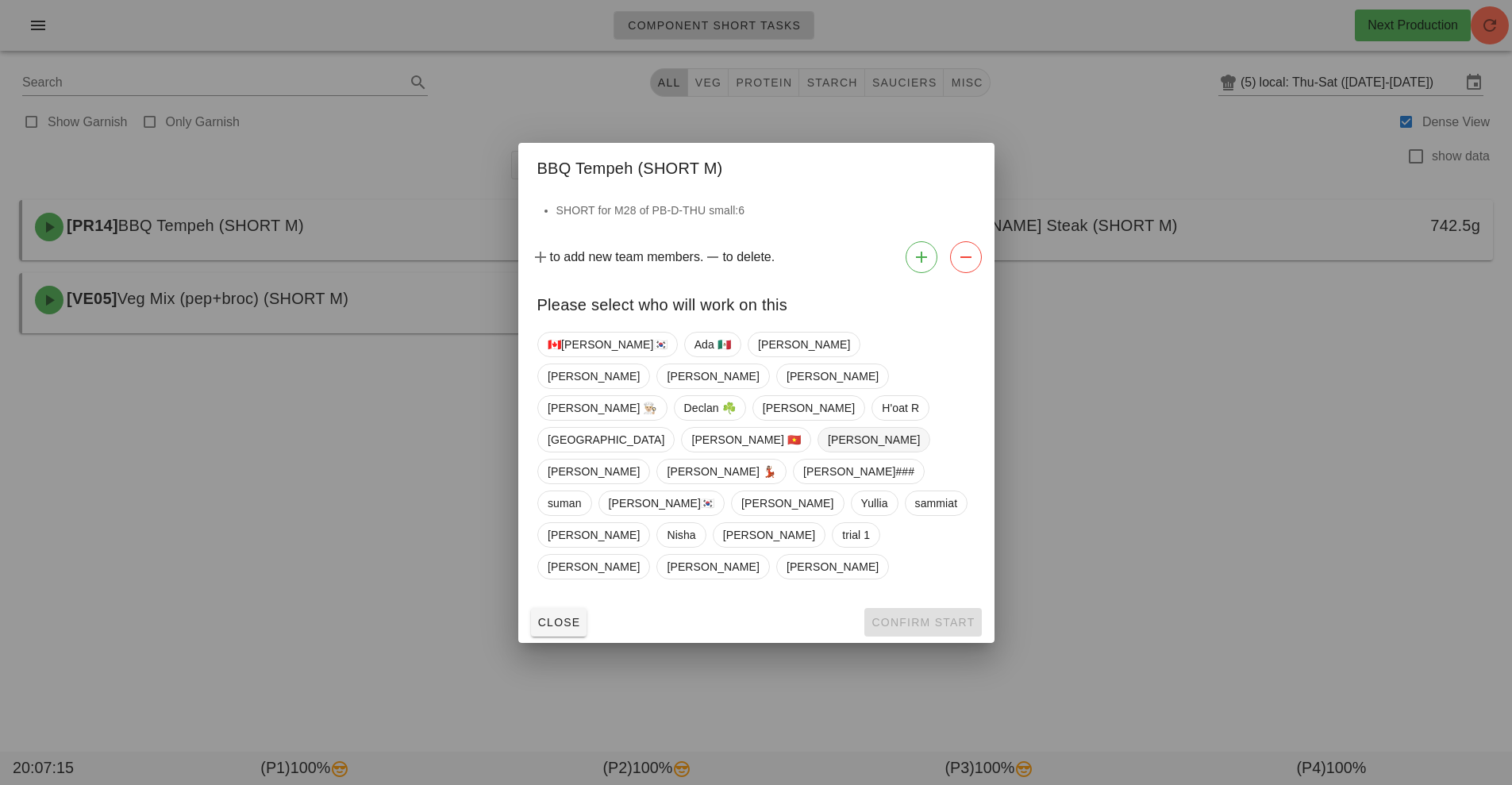
click at [827, 452] on span "[PERSON_NAME]" at bounding box center [873, 440] width 92 height 24
click at [920, 617] on span "Confirm Start" at bounding box center [921, 622] width 104 height 12
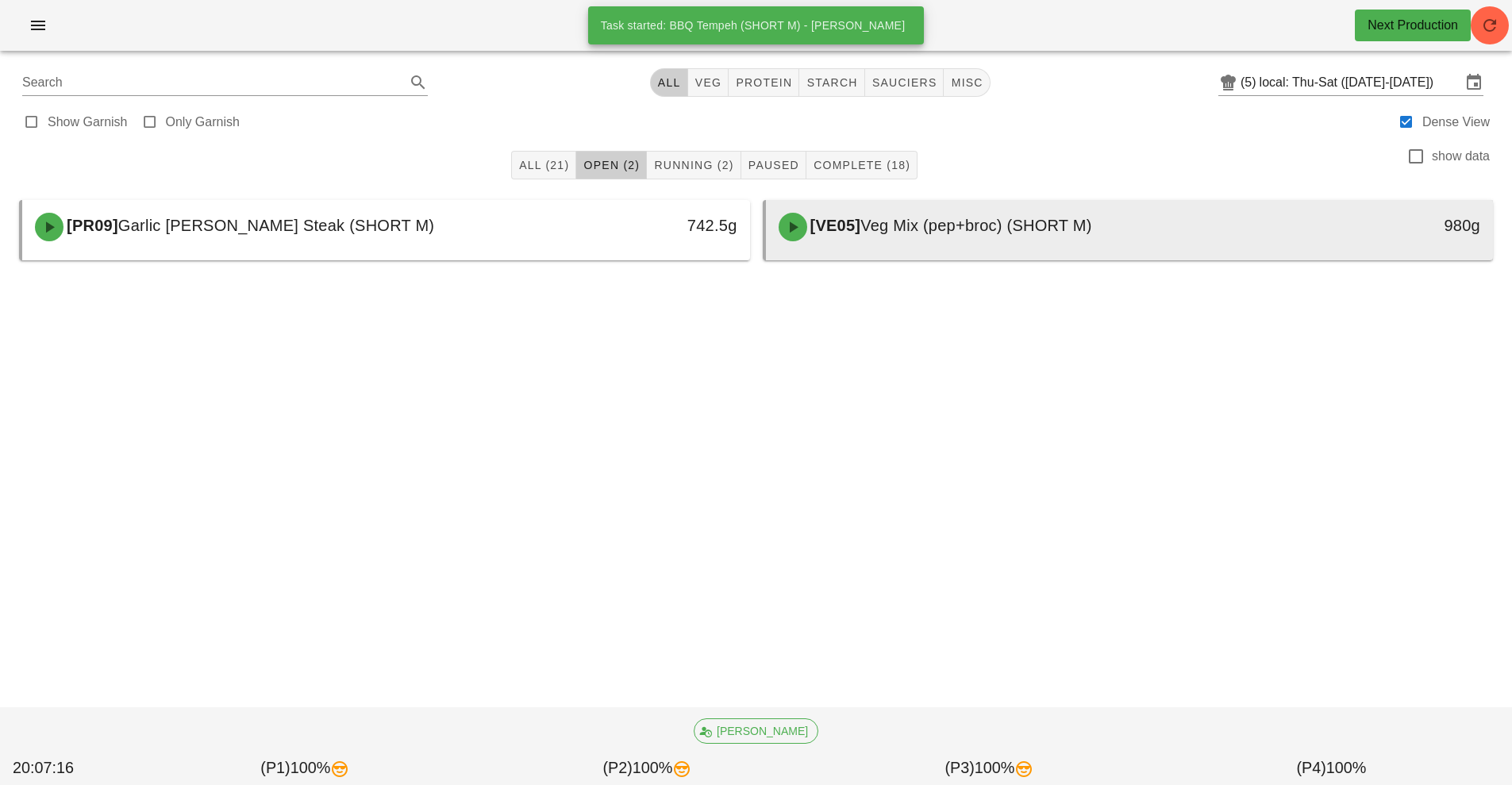
click at [843, 231] on span "[VE05]" at bounding box center [834, 226] width 54 height 17
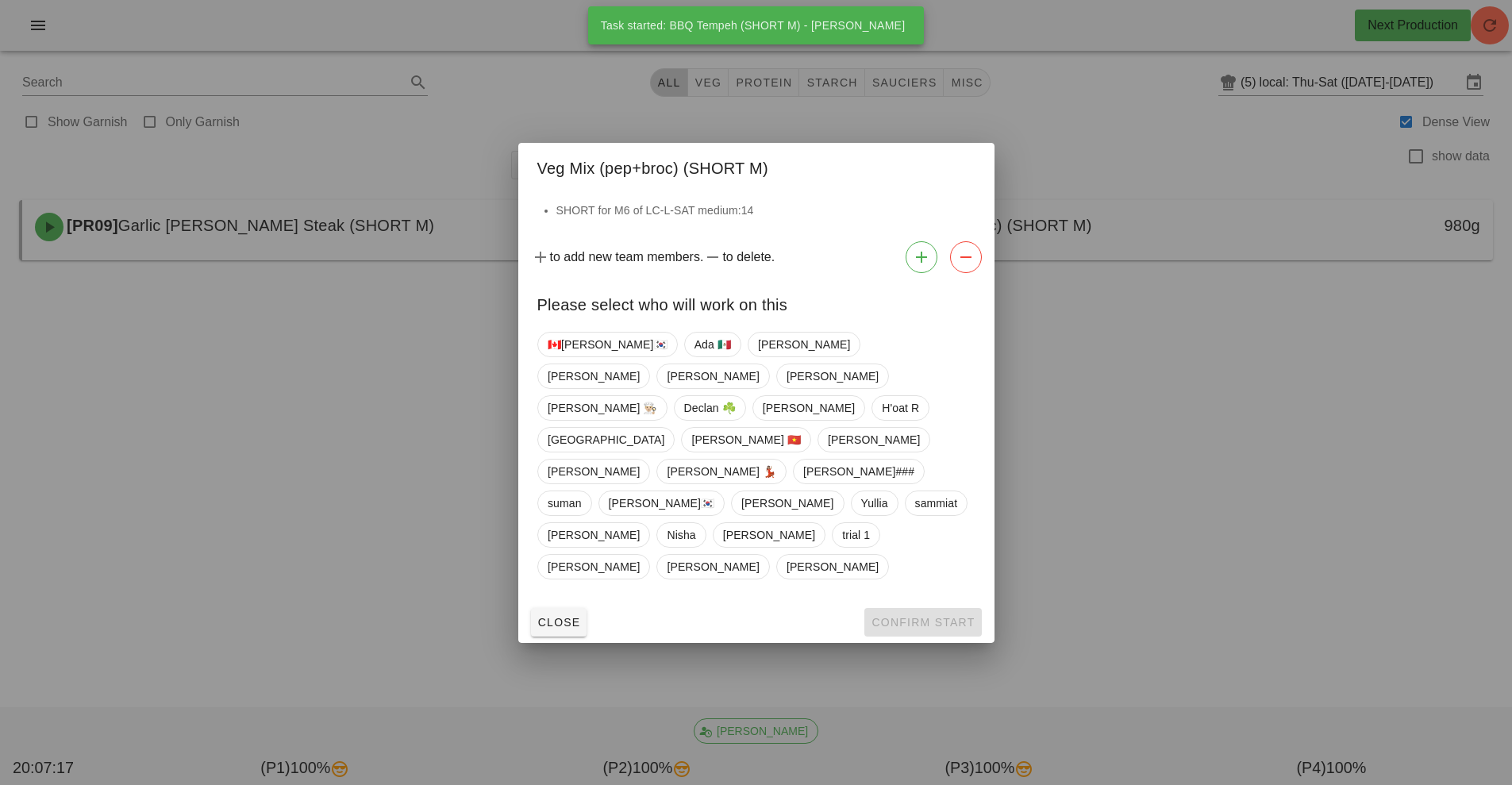
click at [456, 452] on div at bounding box center [756, 392] width 1512 height 785
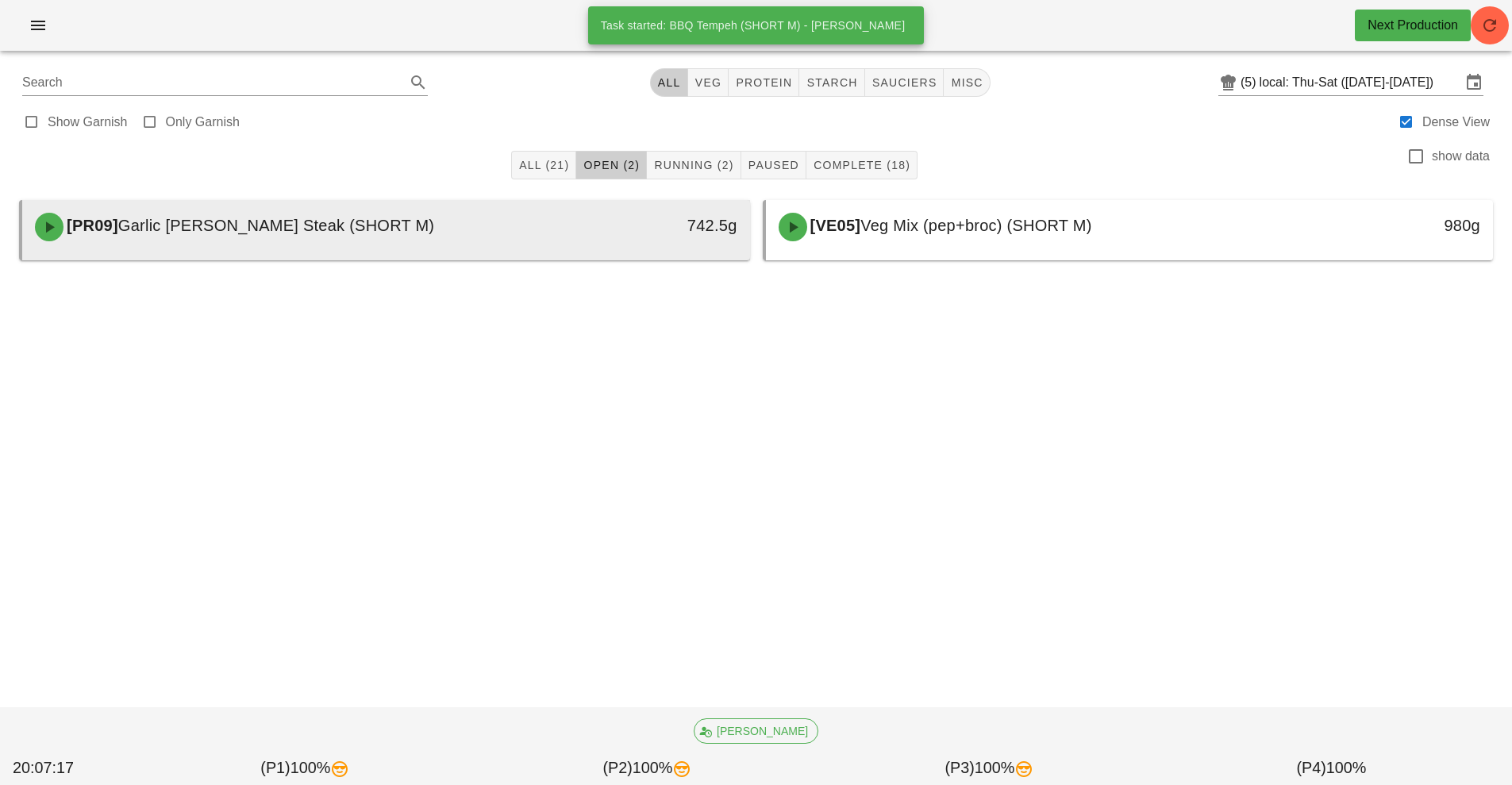
click at [463, 238] on div "[PR09] Garlic [PERSON_NAME] Steak (SHORT M)" at bounding box center [296, 227] width 540 height 48
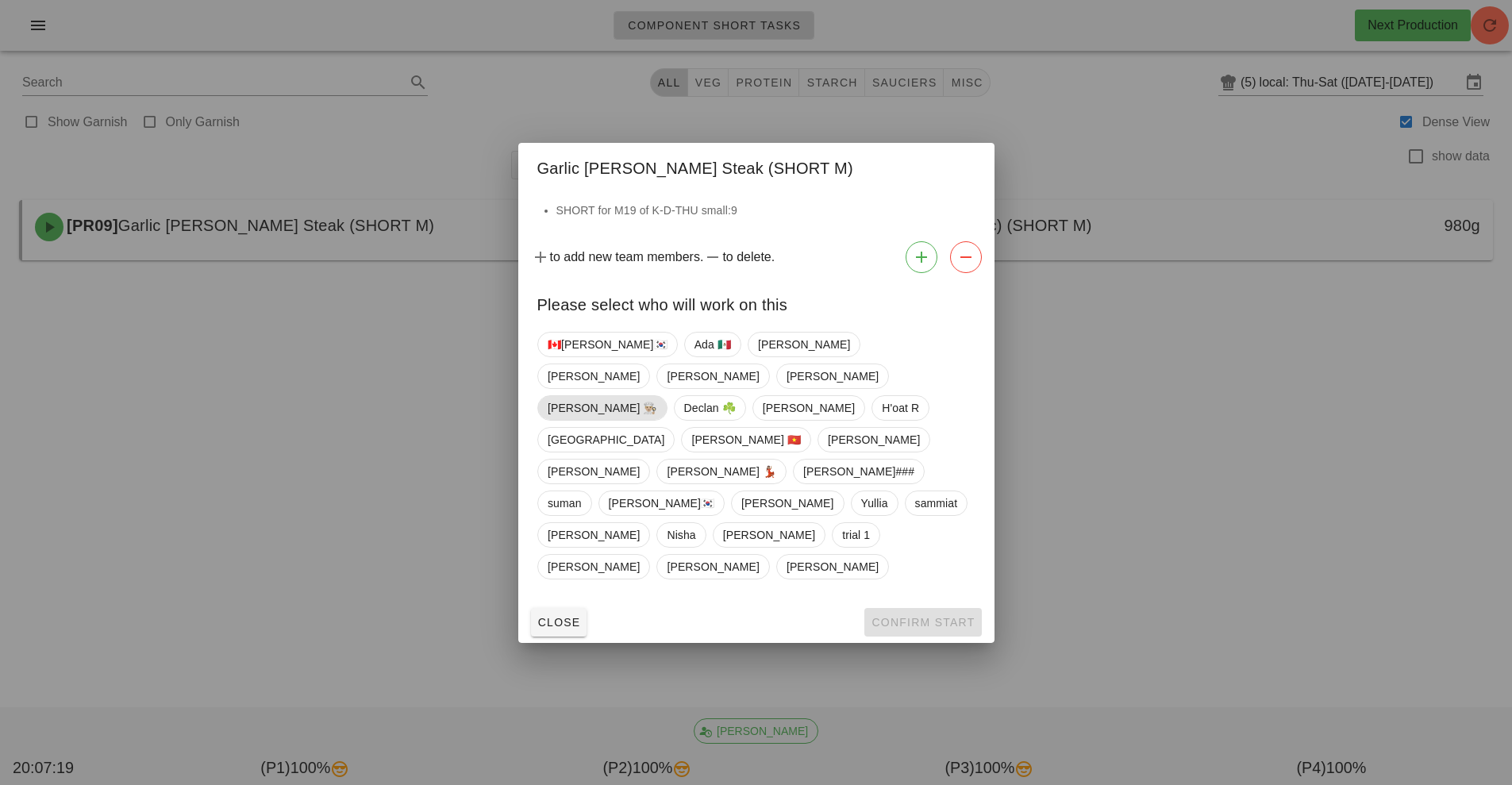
click at [562, 420] on span "[PERSON_NAME] 👨🏼‍🍳" at bounding box center [602, 407] width 109 height 24
click at [932, 608] on button "Confirm Start" at bounding box center [922, 622] width 117 height 29
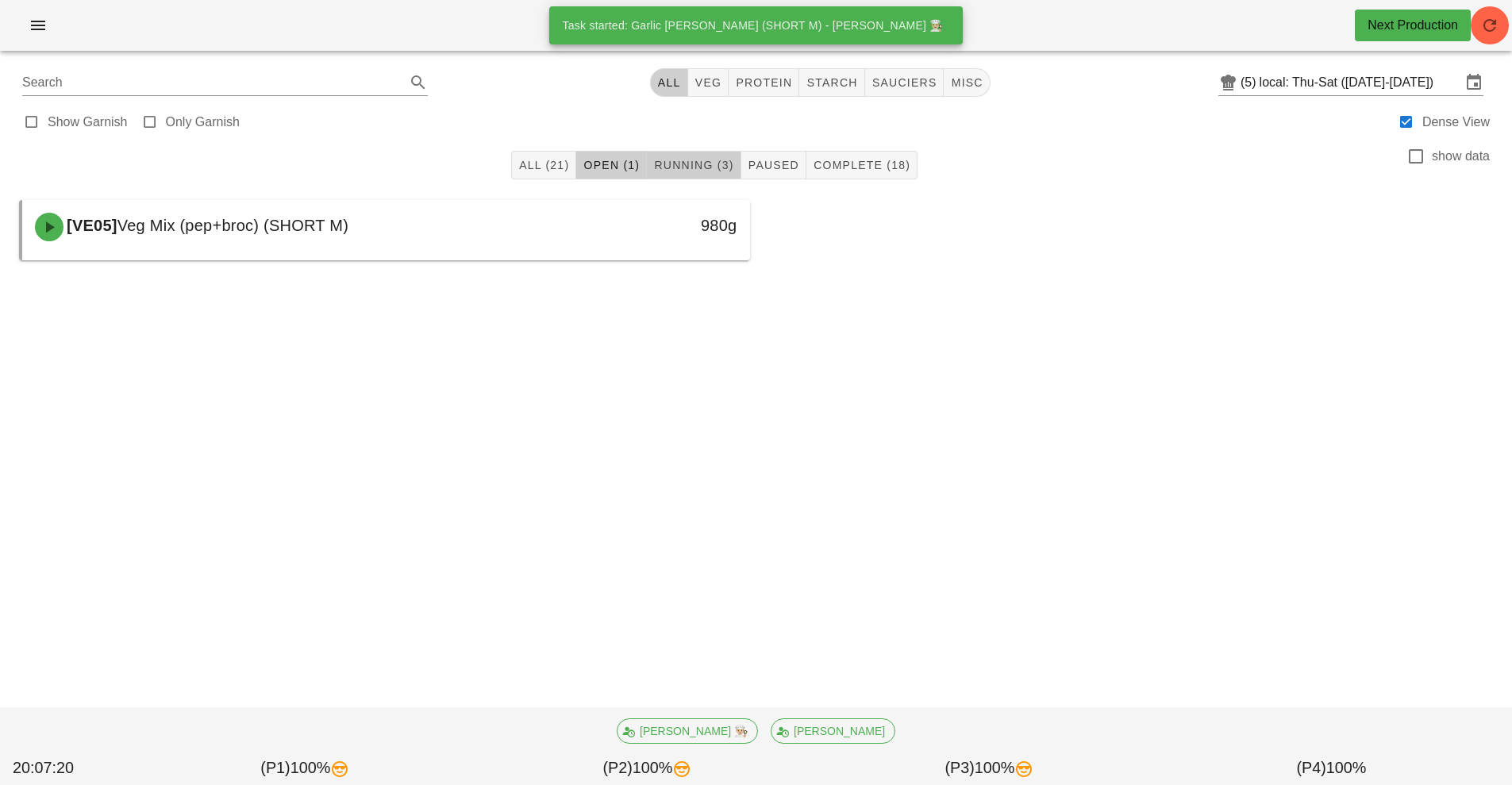
click at [694, 168] on span "Running (3)" at bounding box center [693, 165] width 80 height 12
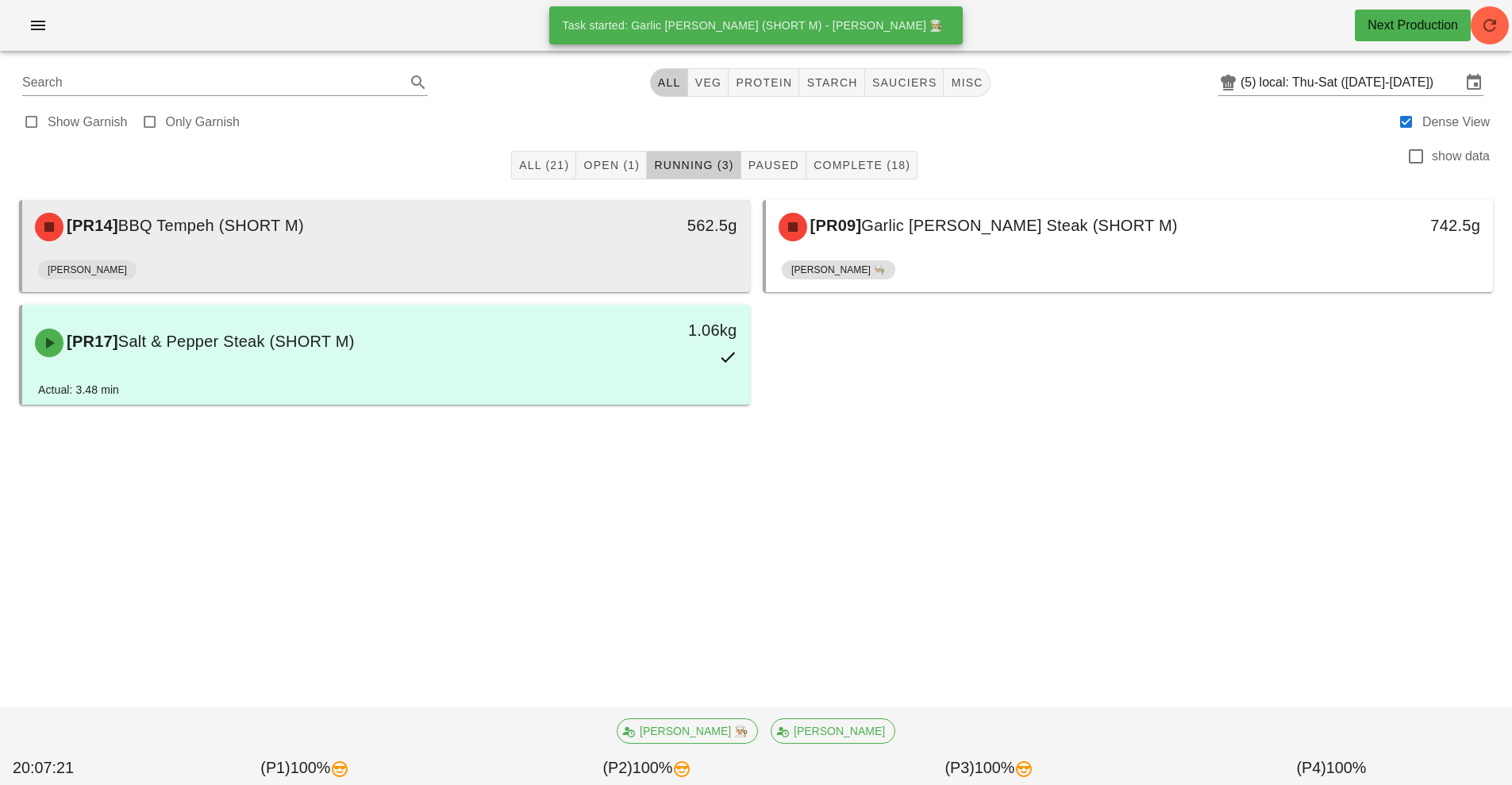
click at [602, 240] on div "562.5g" at bounding box center [655, 227] width 180 height 48
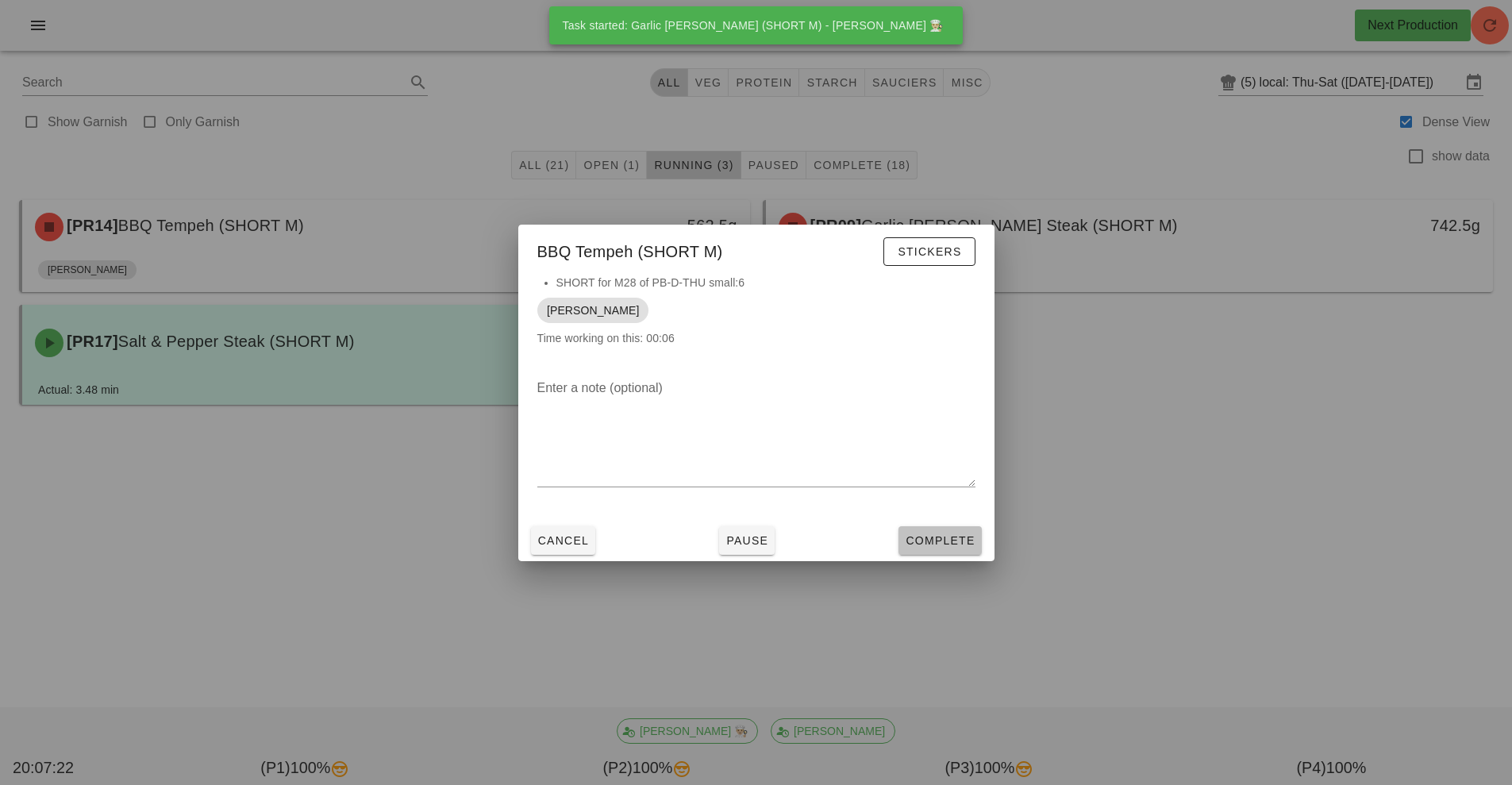
click at [936, 541] on span "Complete" at bounding box center [939, 540] width 69 height 12
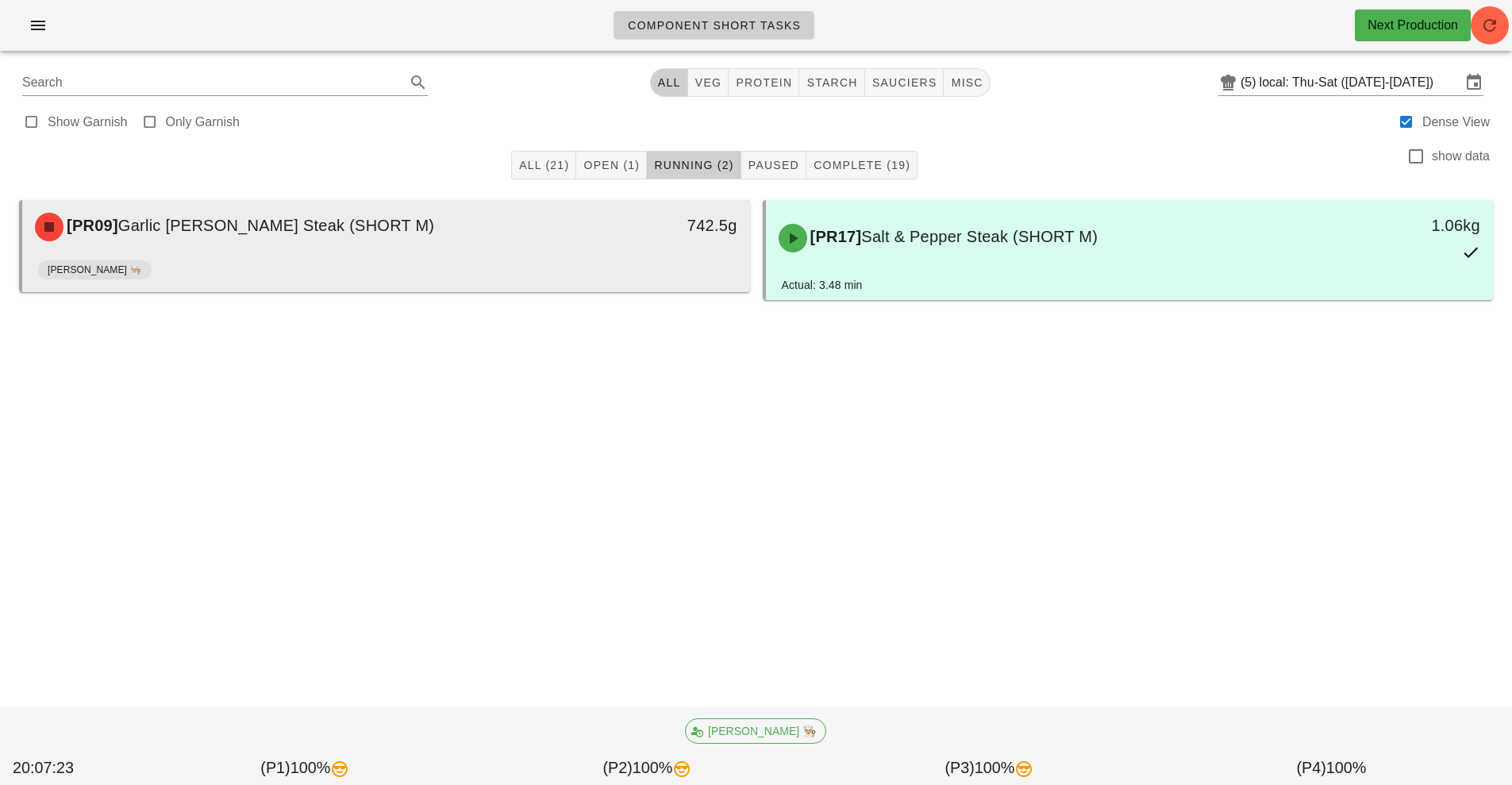
click at [644, 238] on div "742.5g" at bounding box center [655, 227] width 180 height 48
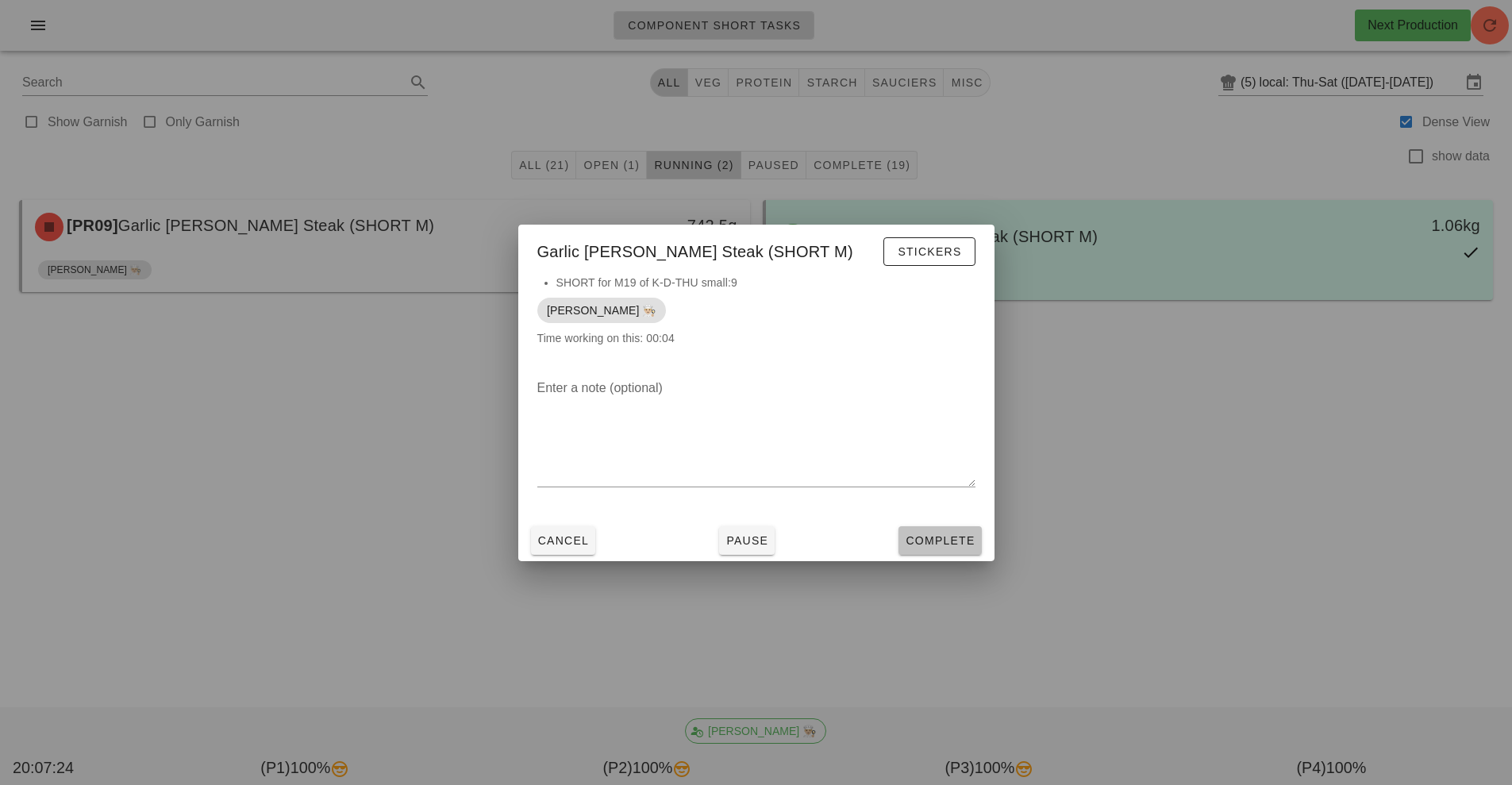
click at [971, 554] on button "Complete" at bounding box center [940, 540] width 83 height 29
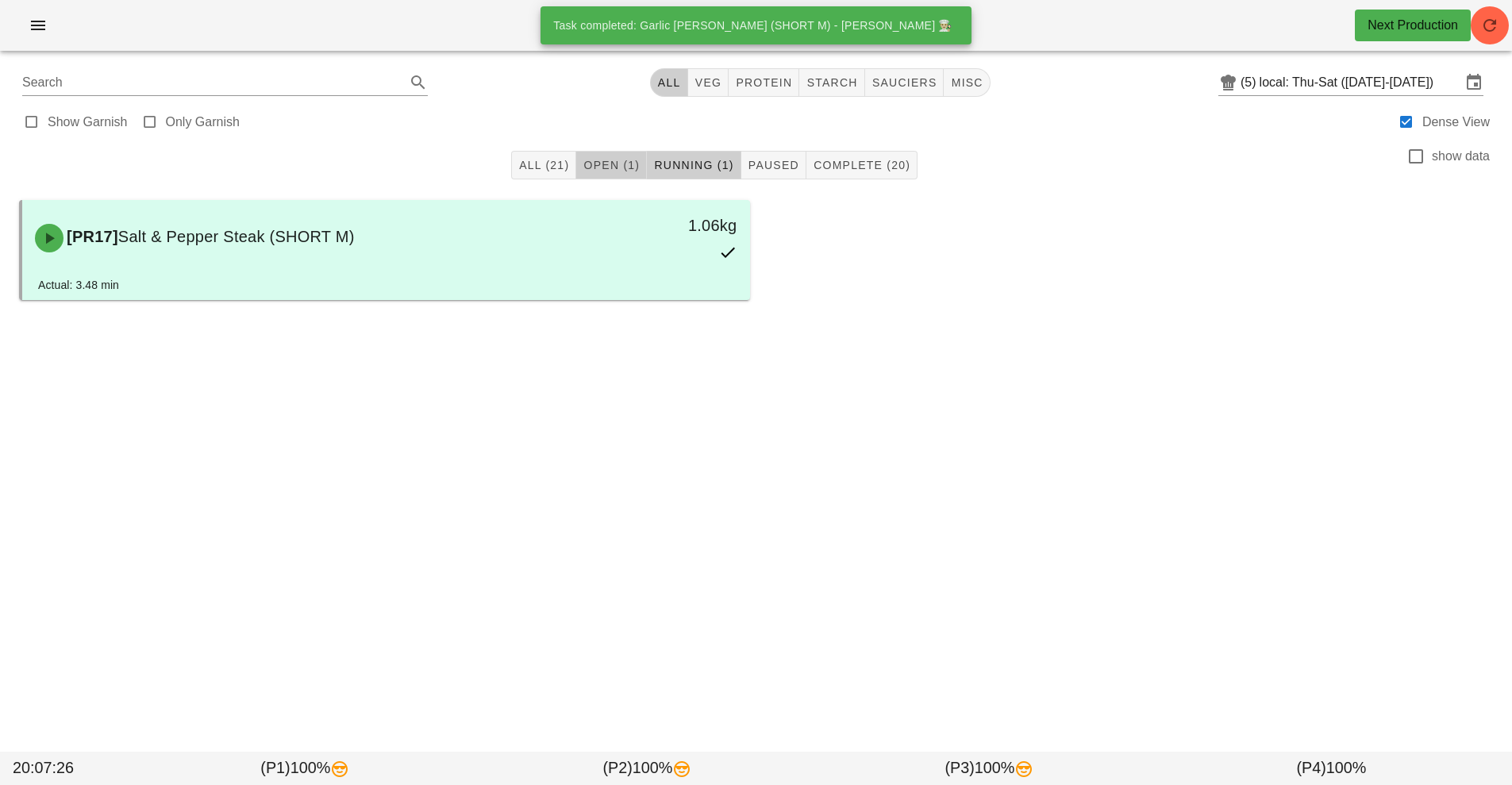
click at [621, 170] on span "Open (1)" at bounding box center [611, 165] width 57 height 12
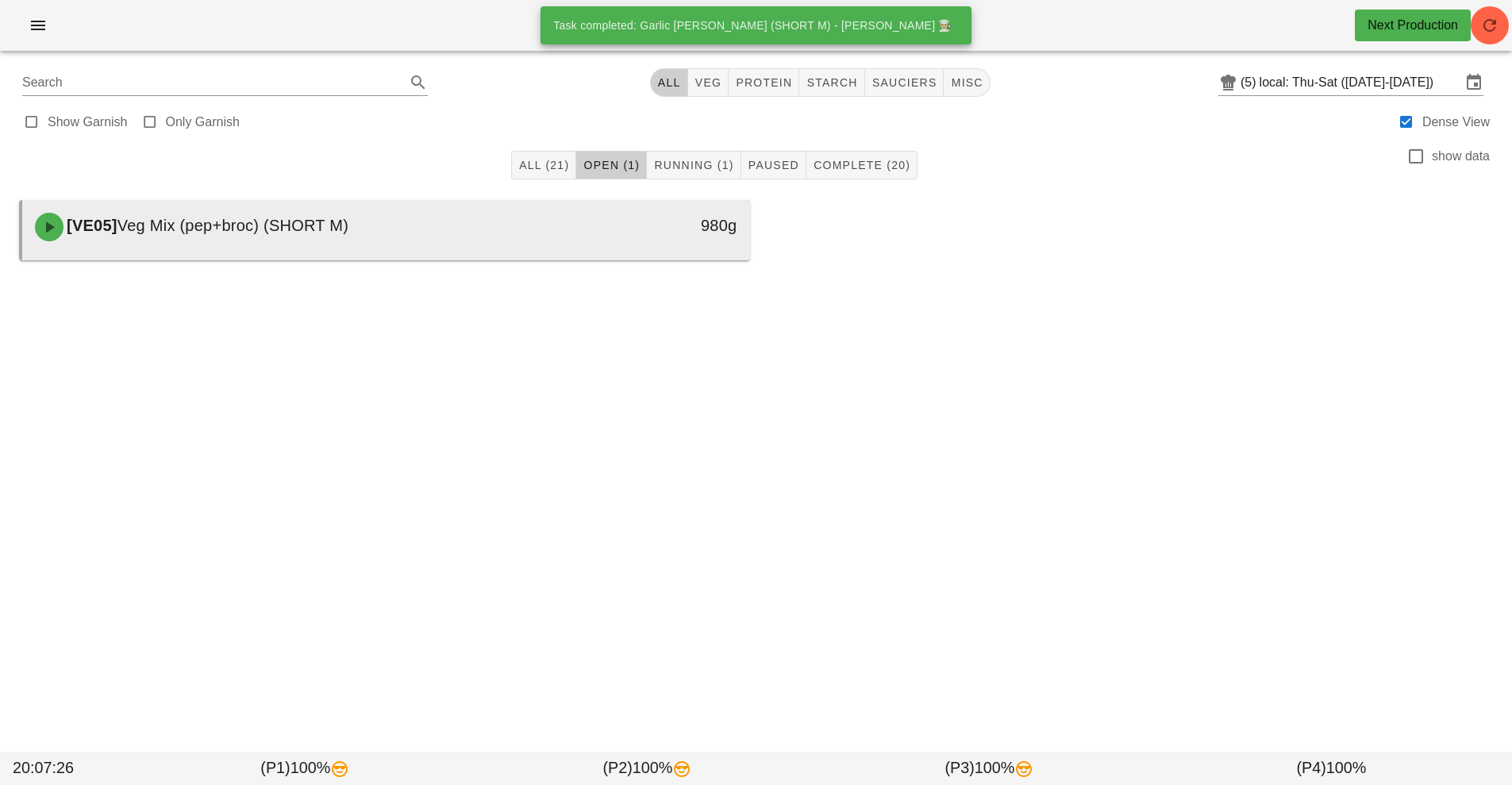
click at [629, 259] on div at bounding box center [386, 257] width 696 height 7
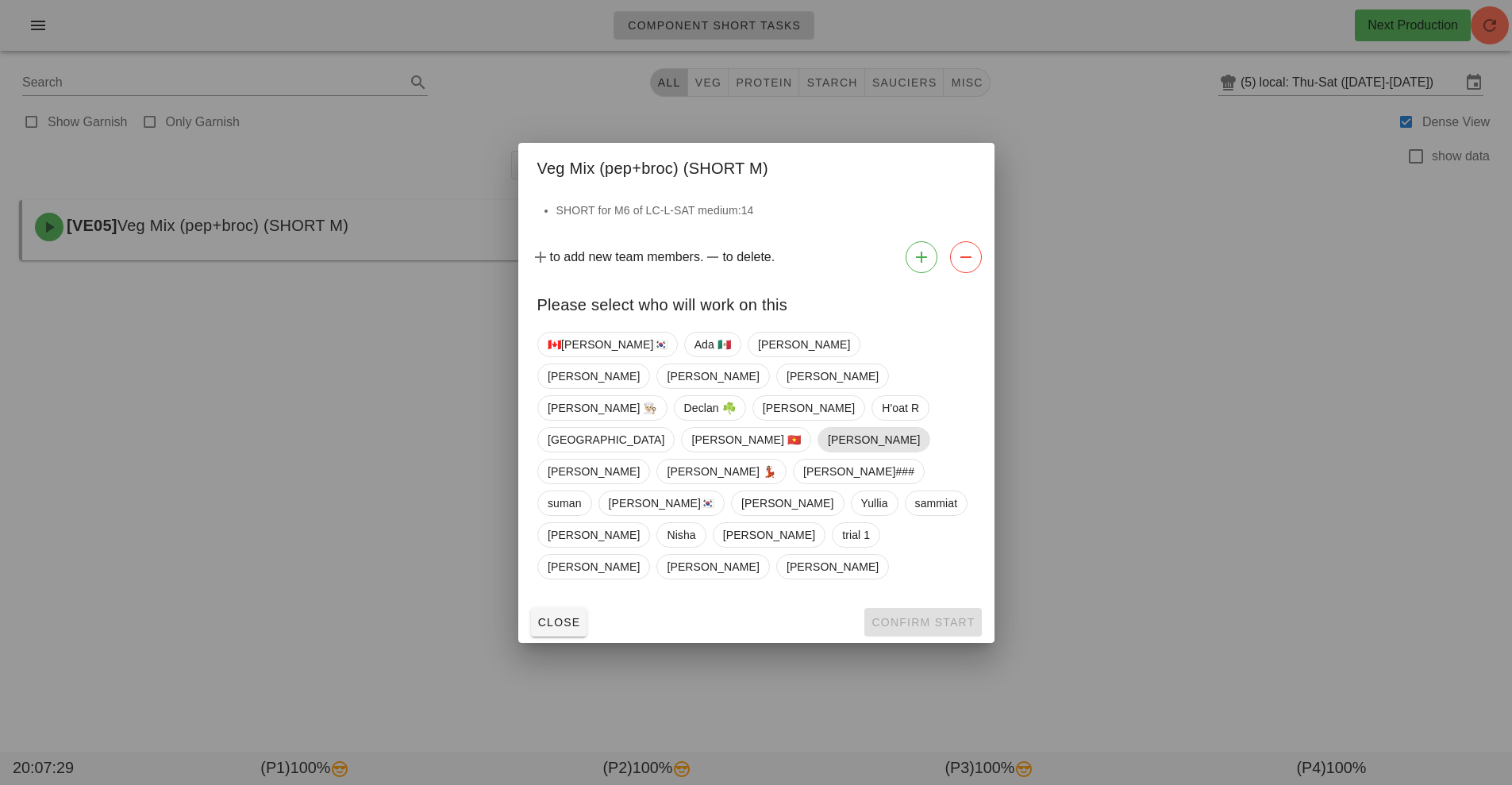
click at [827, 448] on span "[PERSON_NAME]" at bounding box center [873, 440] width 92 height 24
click at [940, 617] on span "Confirm Start" at bounding box center [921, 622] width 104 height 12
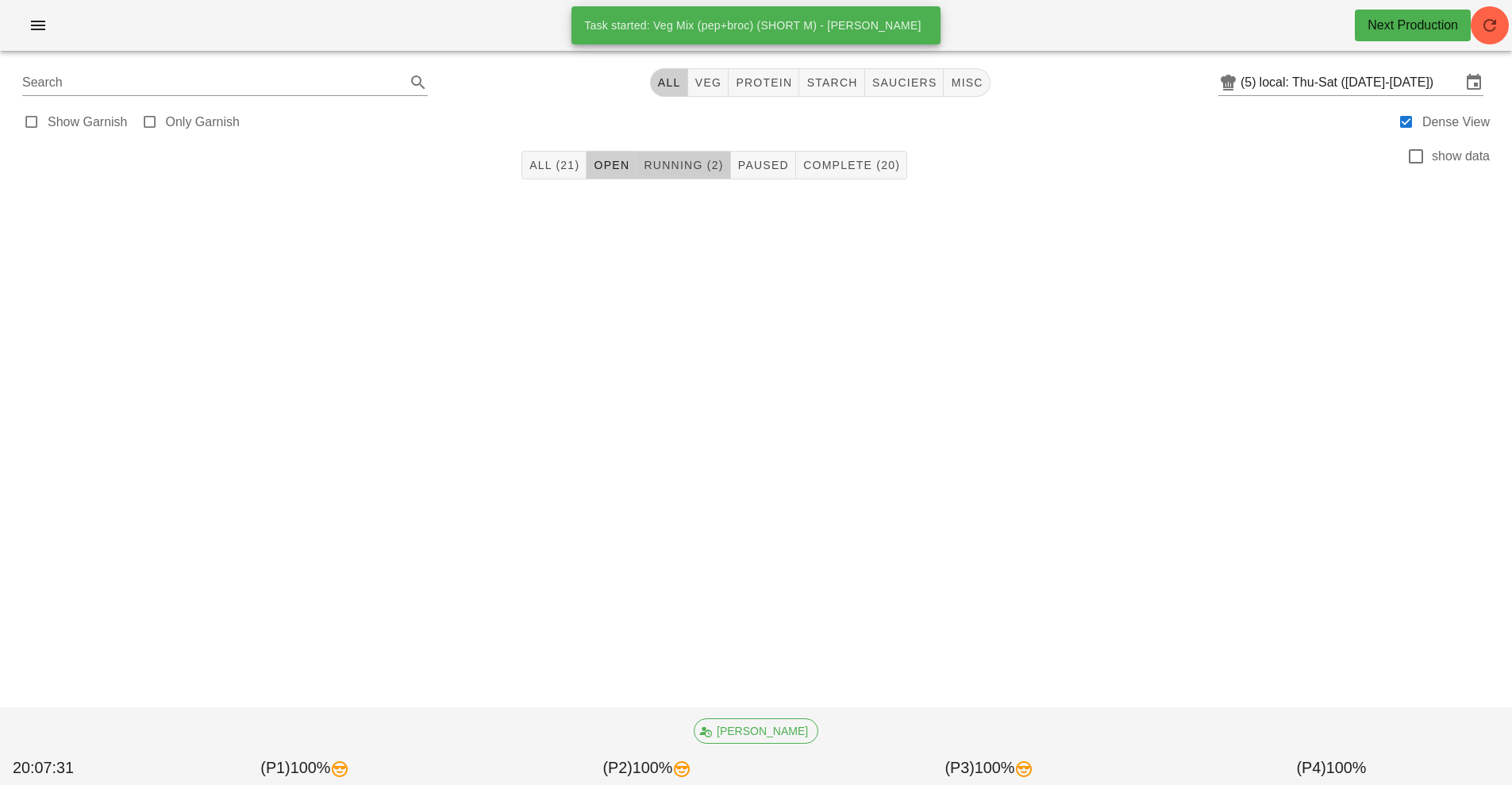
click at [646, 170] on span "Running (2)" at bounding box center [683, 165] width 80 height 12
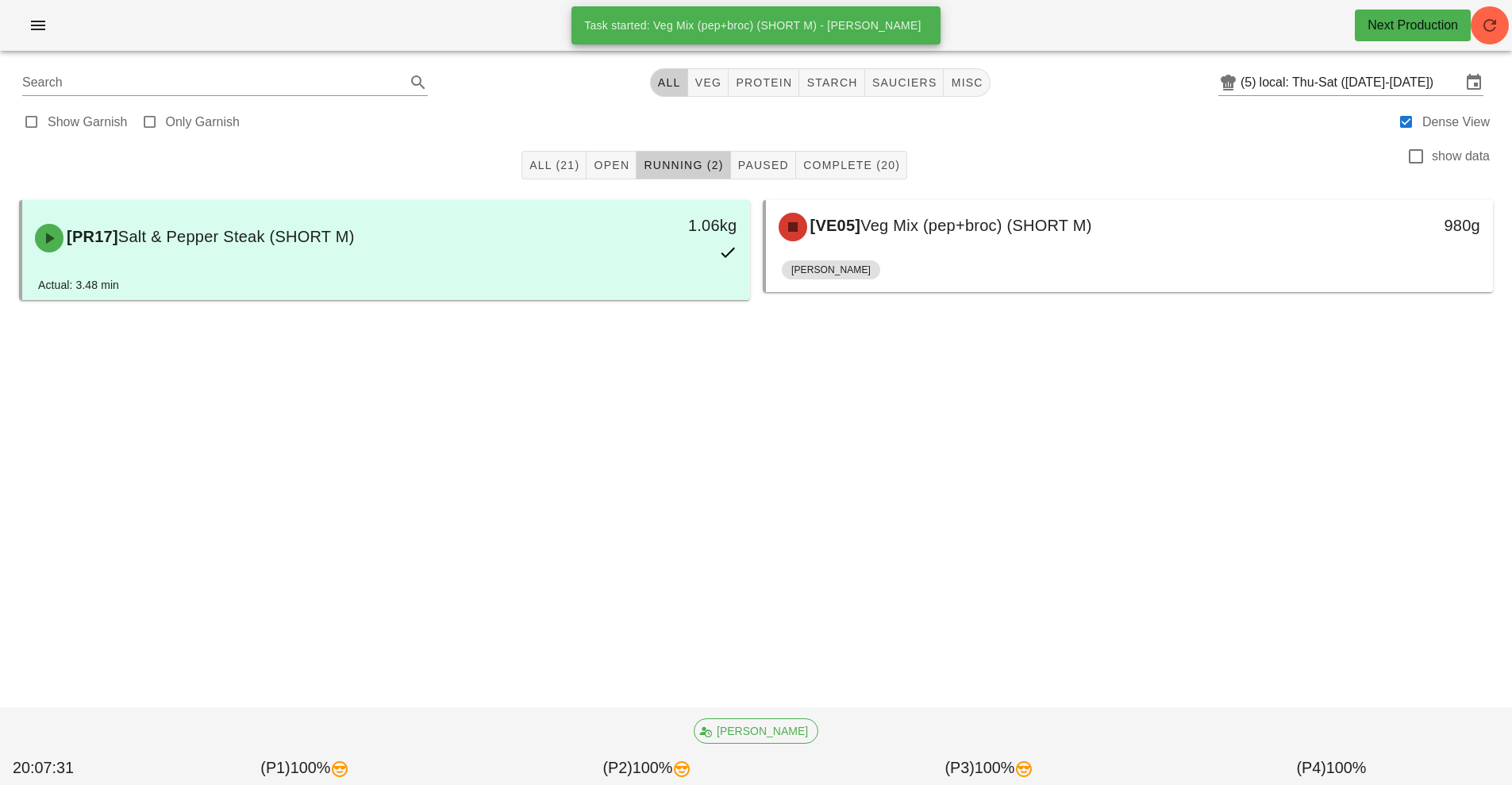
click at [804, 227] on span "button" at bounding box center [793, 227] width 29 height 19
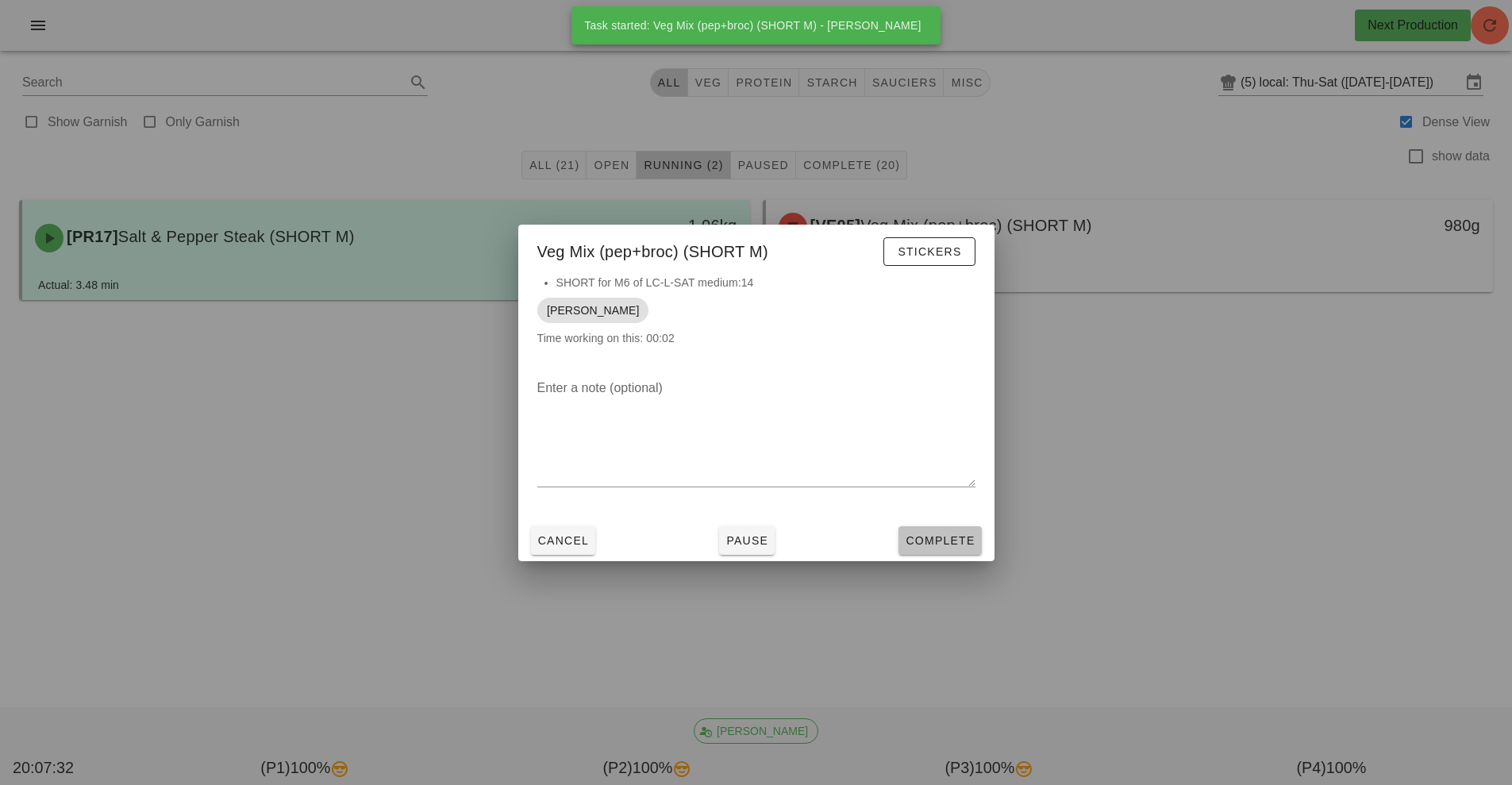
click at [944, 543] on span "Complete" at bounding box center [939, 540] width 69 height 12
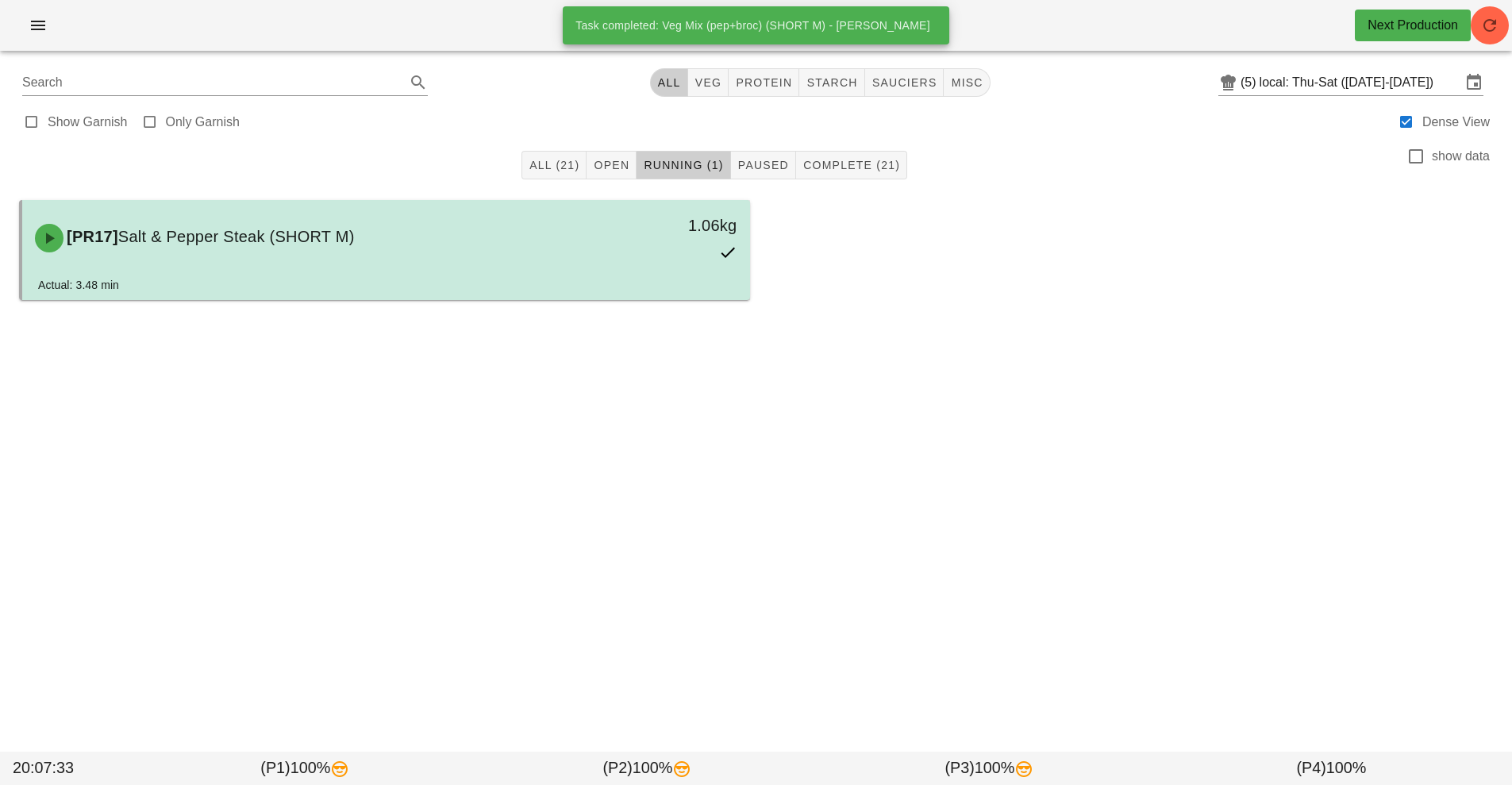
click at [602, 246] on div "1.06kg" at bounding box center [655, 238] width 180 height 69
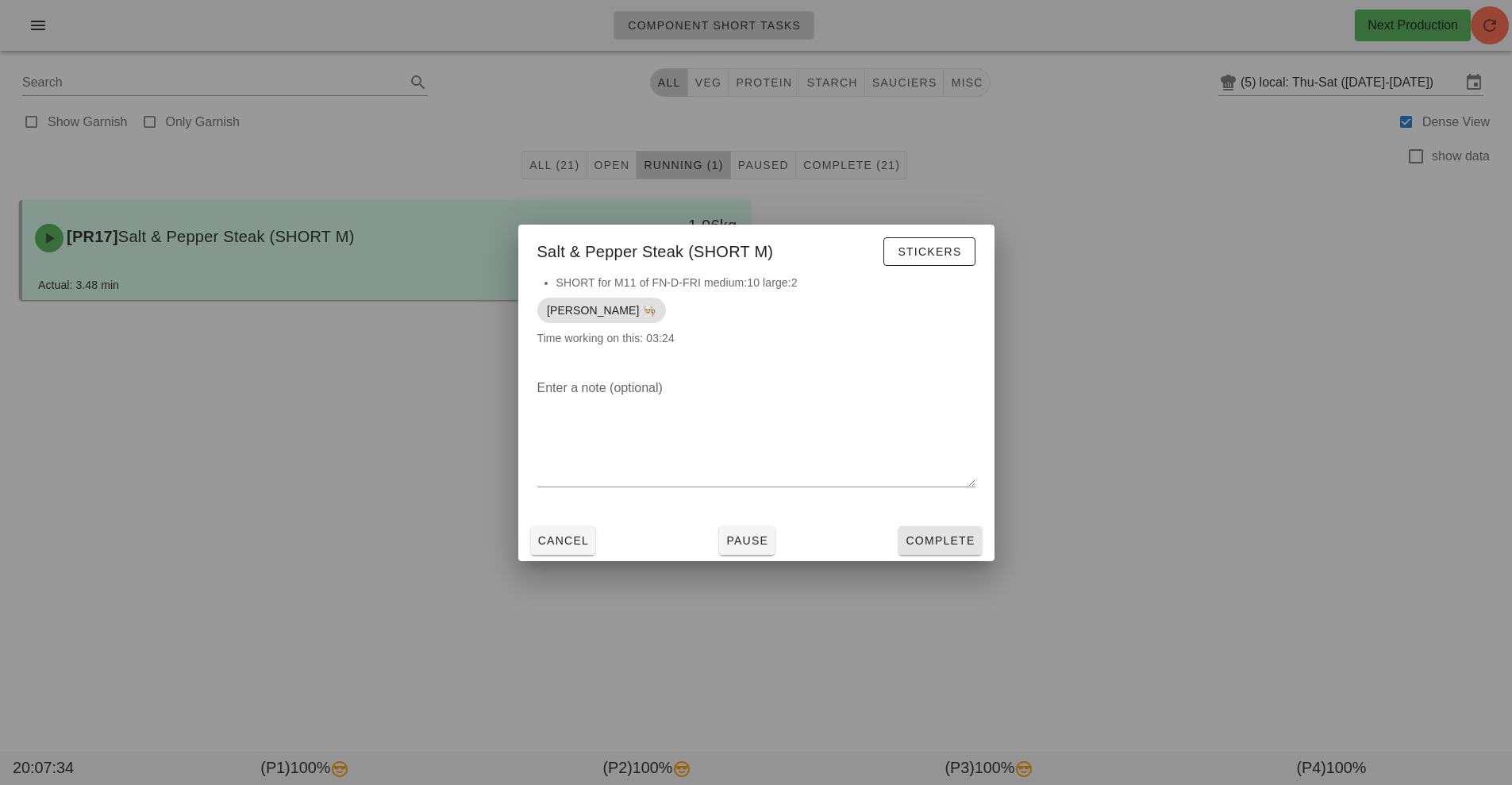
click at [944, 546] on span "Complete" at bounding box center [939, 540] width 69 height 12
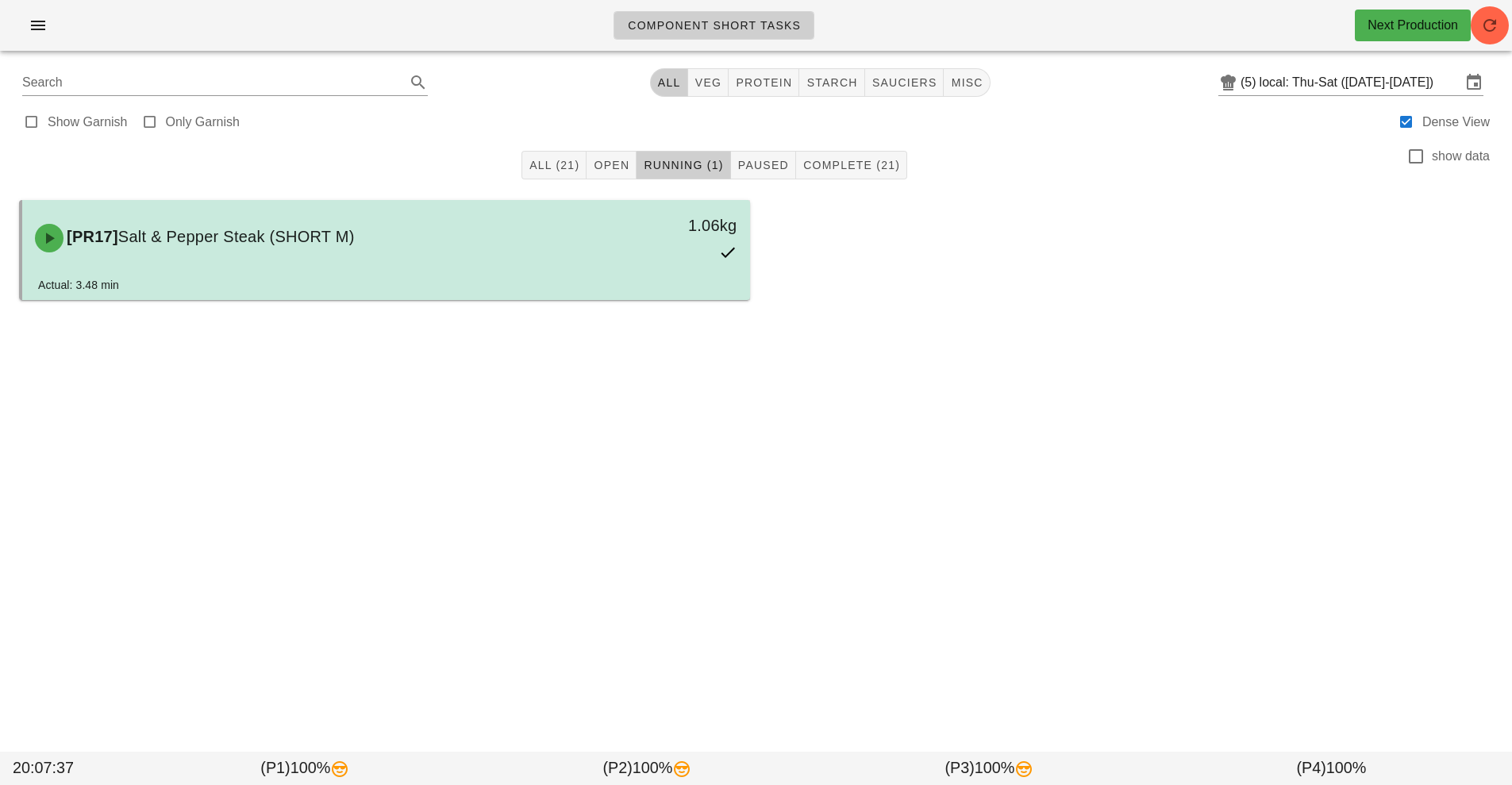
click at [684, 240] on div "1.06kg" at bounding box center [655, 238] width 180 height 69
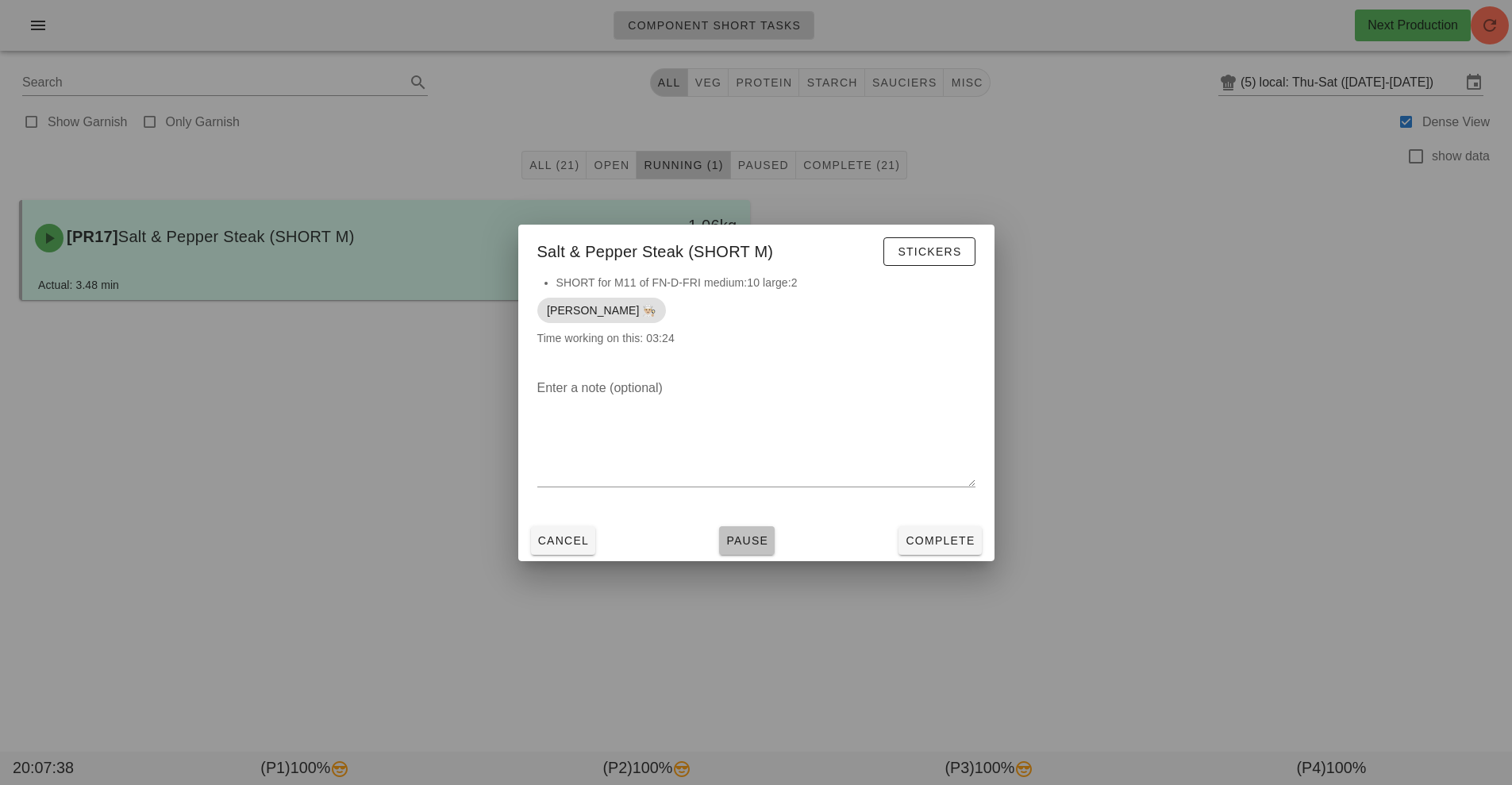
click at [740, 541] on span "Pause" at bounding box center [746, 540] width 43 height 12
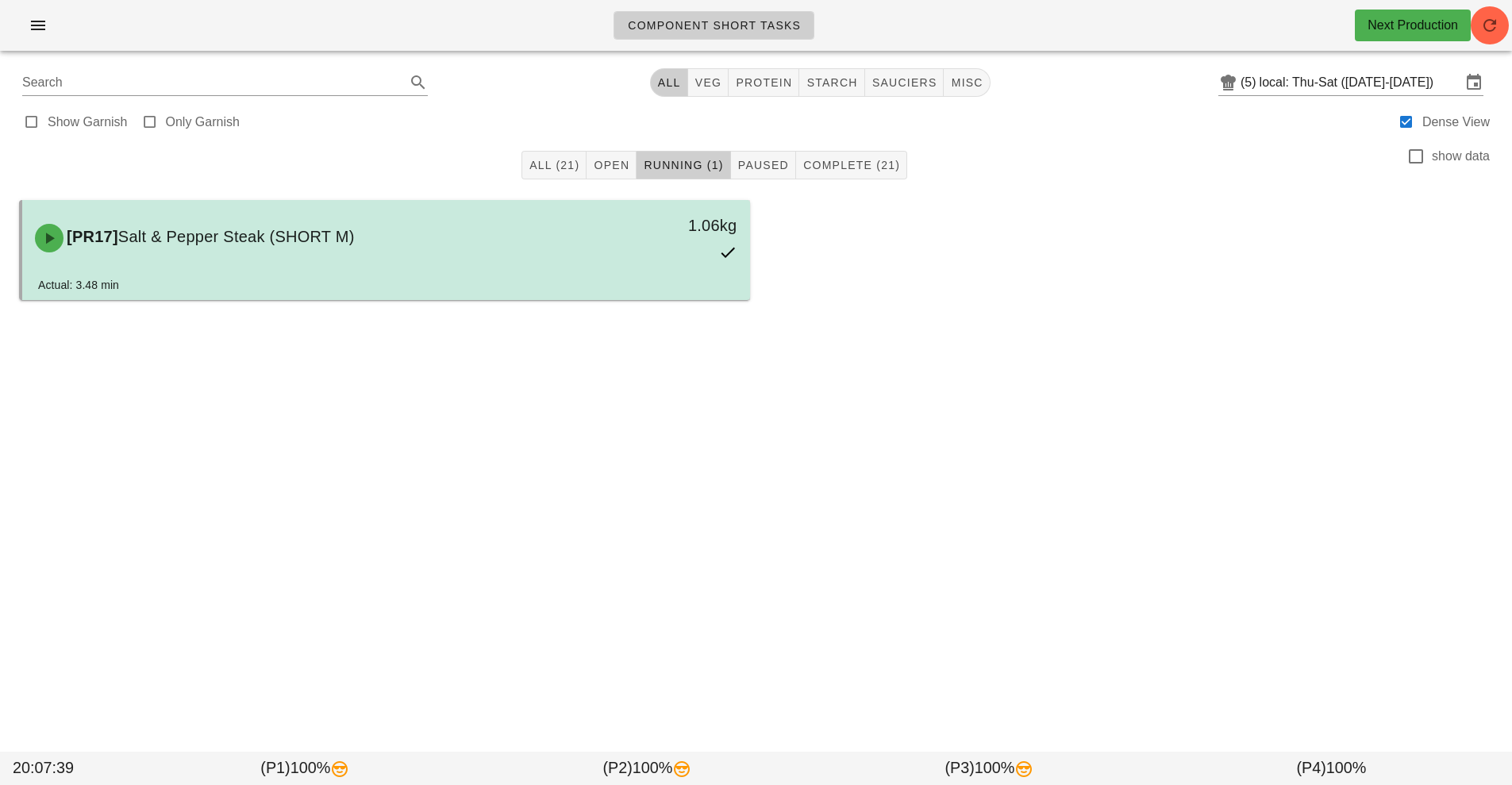
click at [681, 249] on div "1.06kg" at bounding box center [655, 238] width 180 height 69
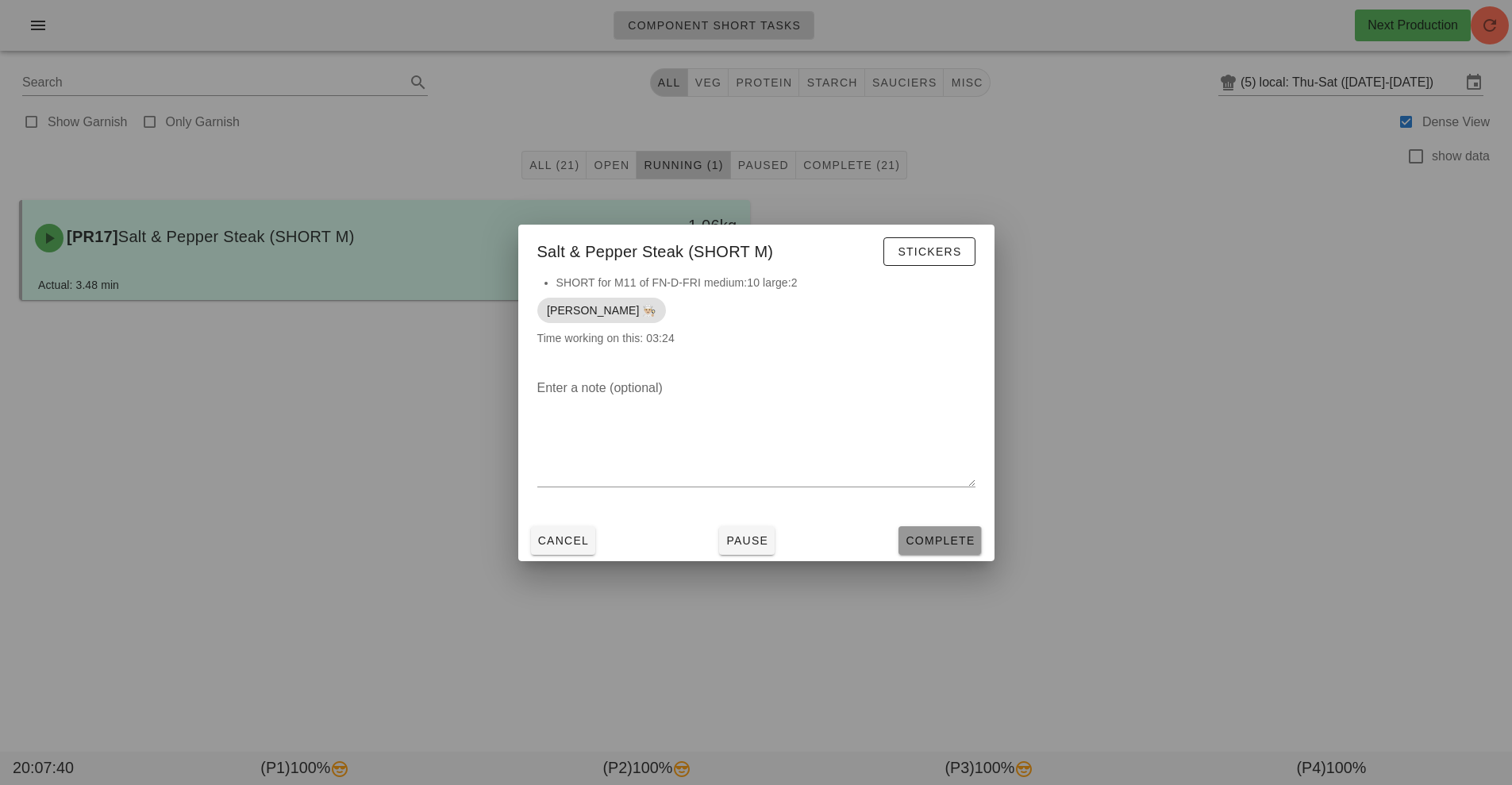
click at [940, 550] on button "Complete" at bounding box center [940, 540] width 83 height 29
